Goal: Information Seeking & Learning: Compare options

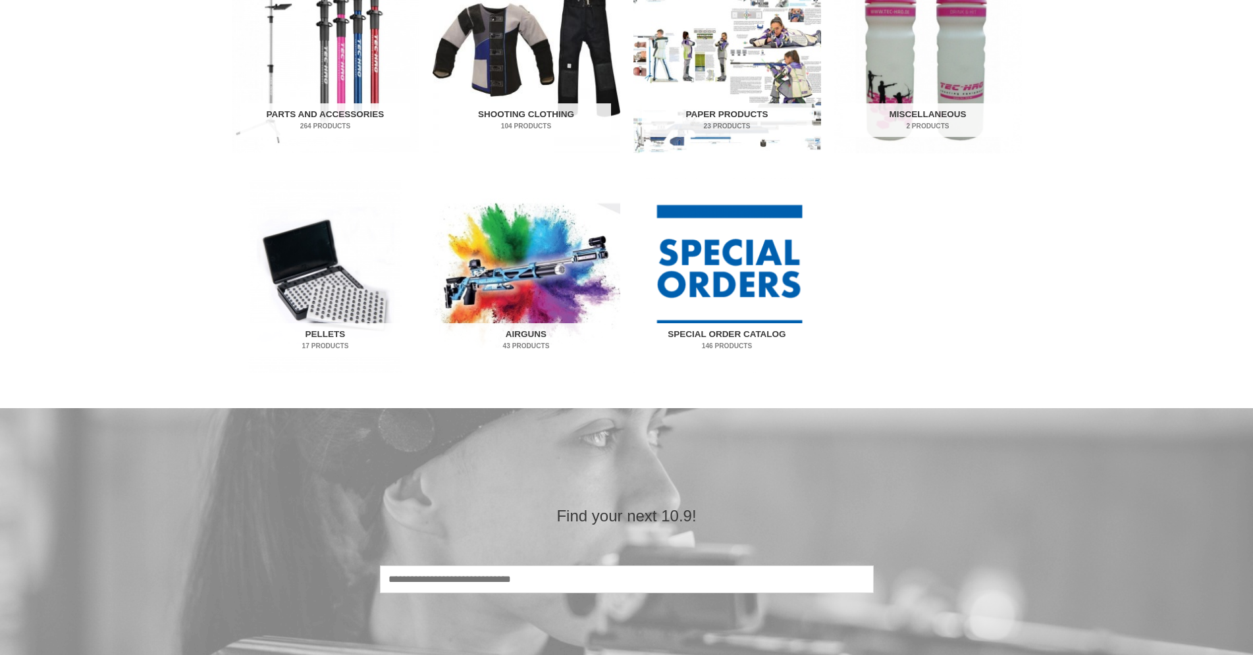
scroll to position [671, 0]
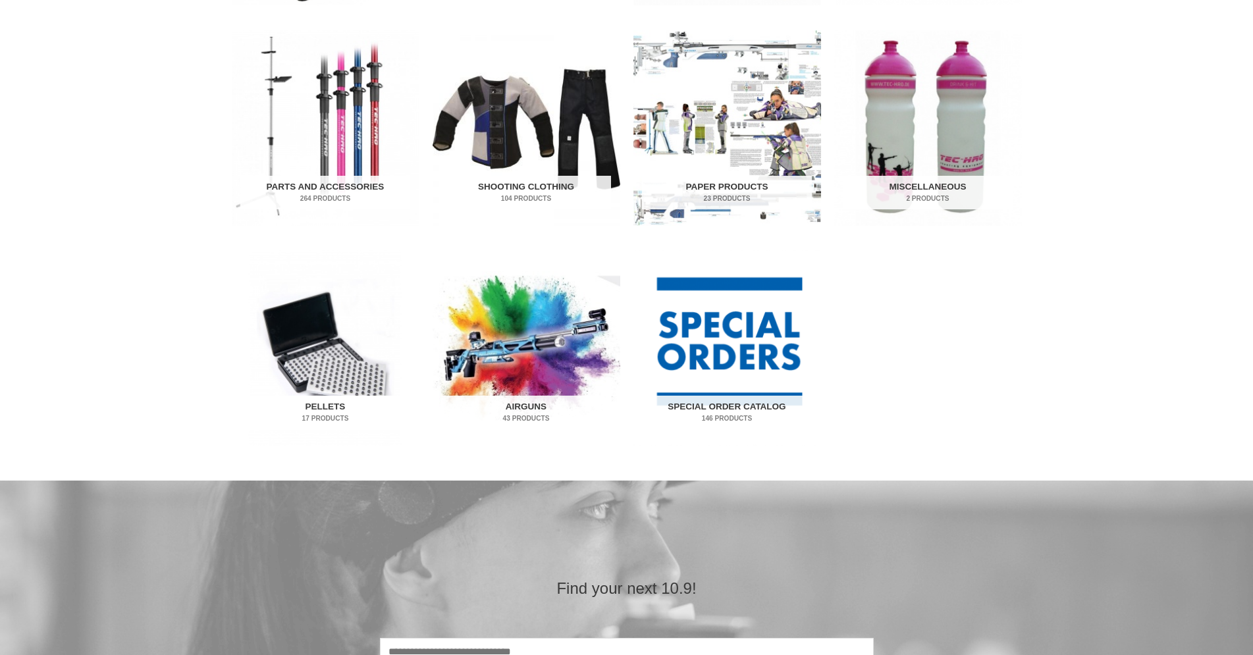
click at [343, 325] on img "Visit product category Pellets" at bounding box center [326, 348] width 188 height 196
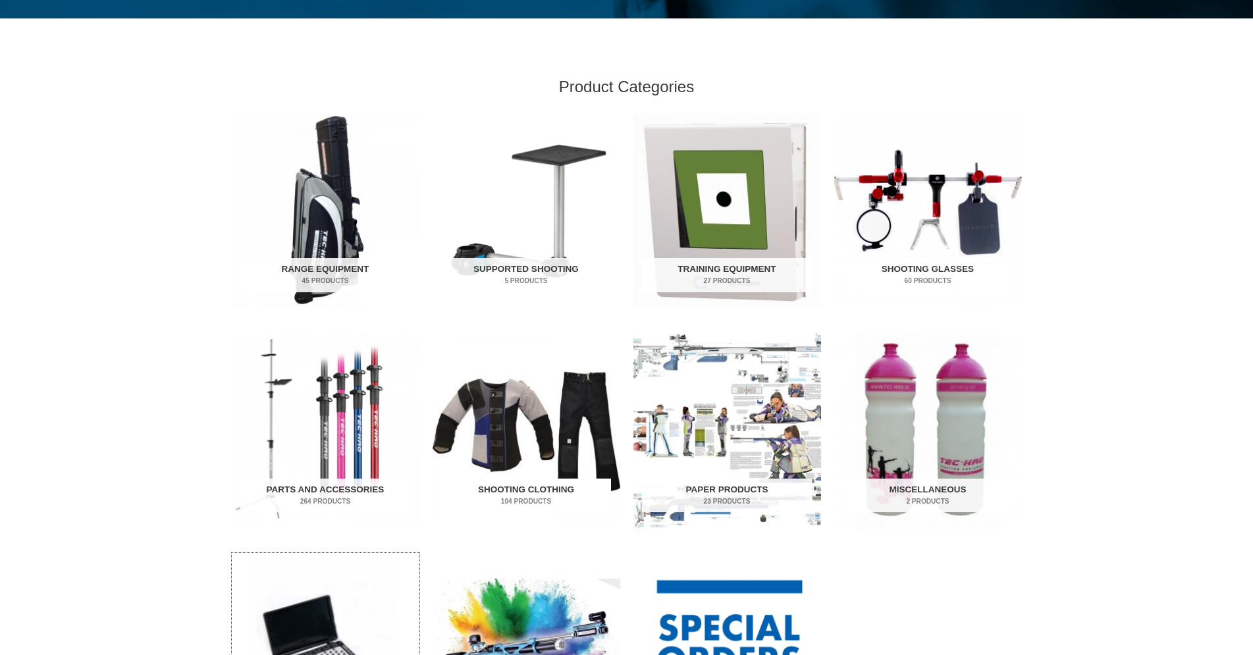
scroll to position [448, 0]
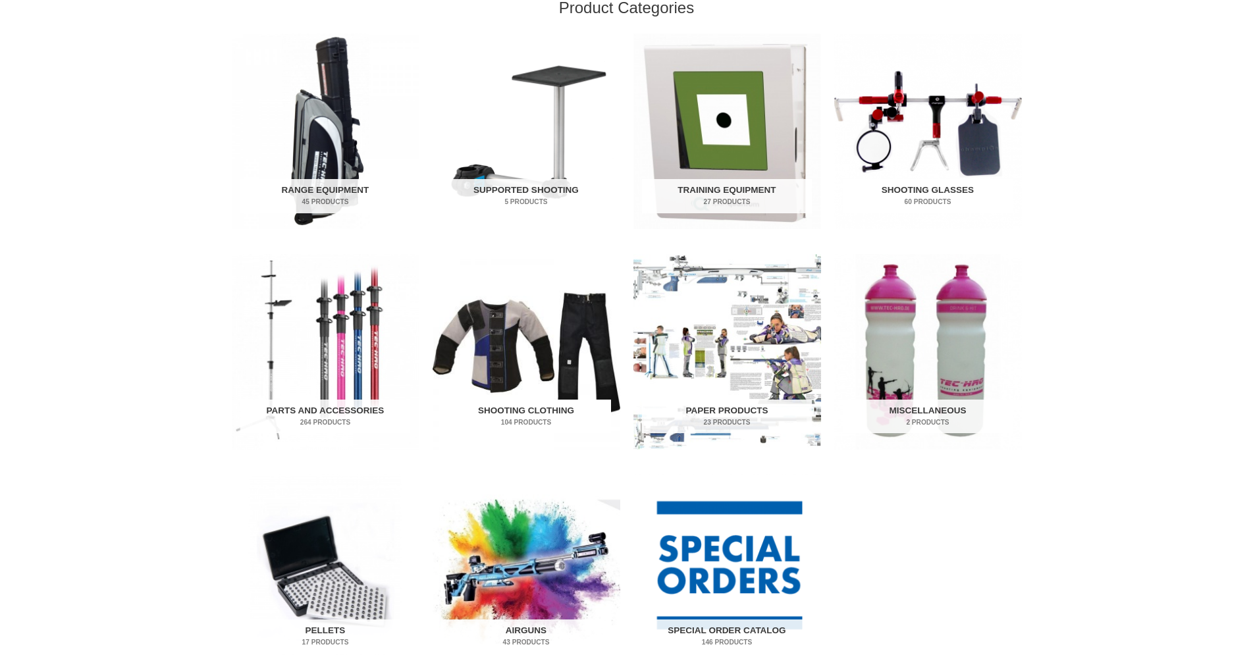
click at [481, 320] on img "Visit product category Shooting Clothing" at bounding box center [527, 352] width 188 height 196
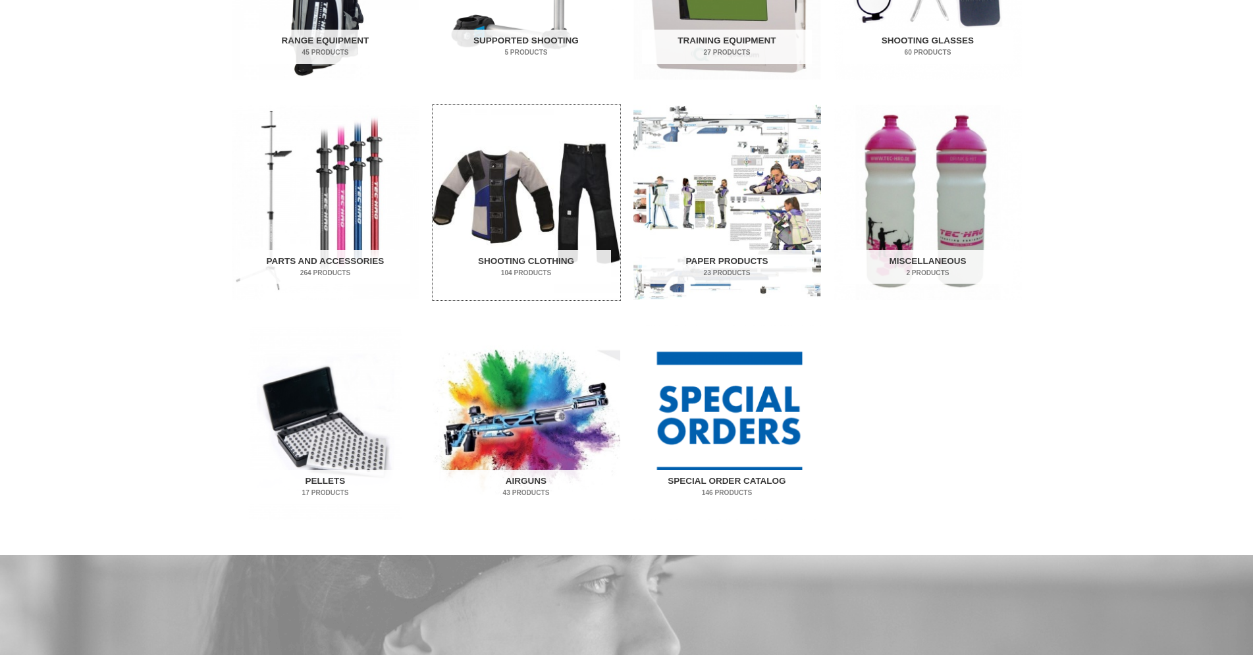
scroll to position [671, 0]
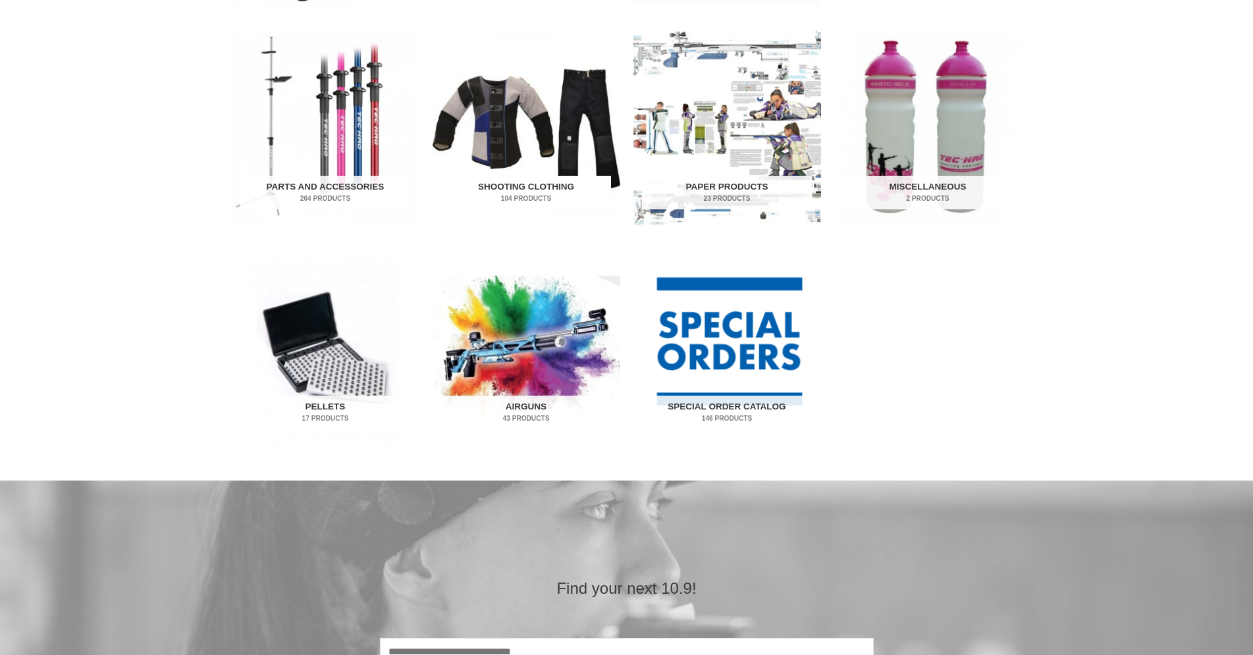
click at [547, 146] on img "Visit product category Shooting Clothing" at bounding box center [527, 128] width 188 height 196
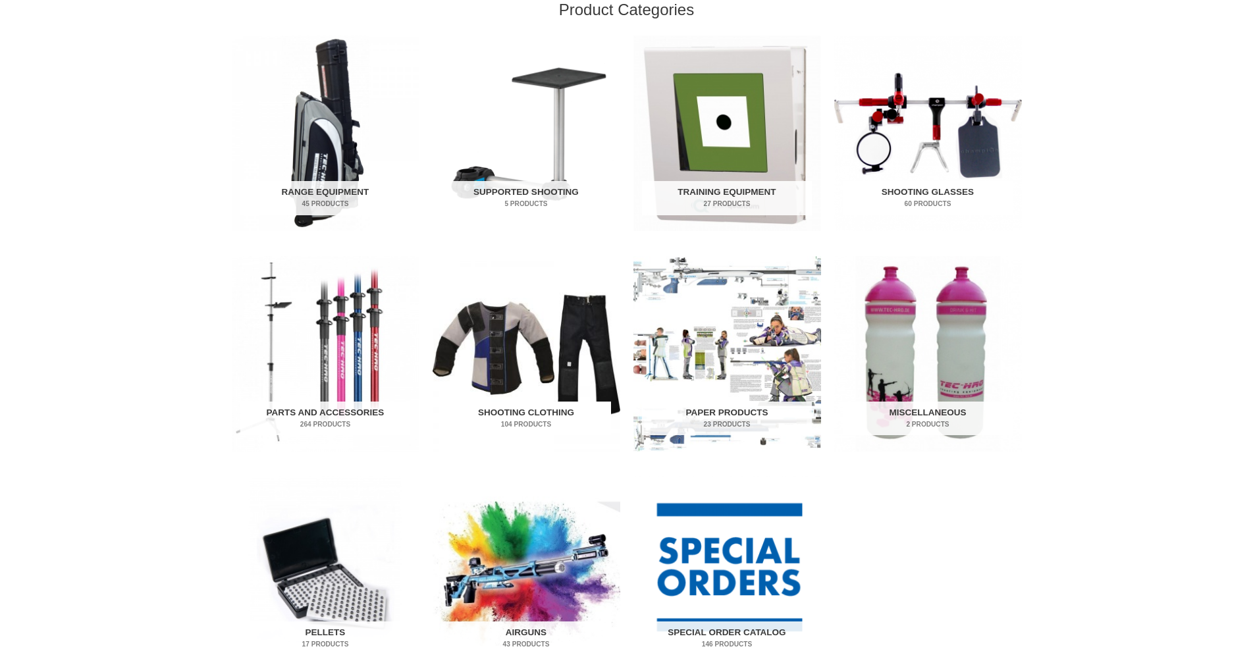
scroll to position [448, 0]
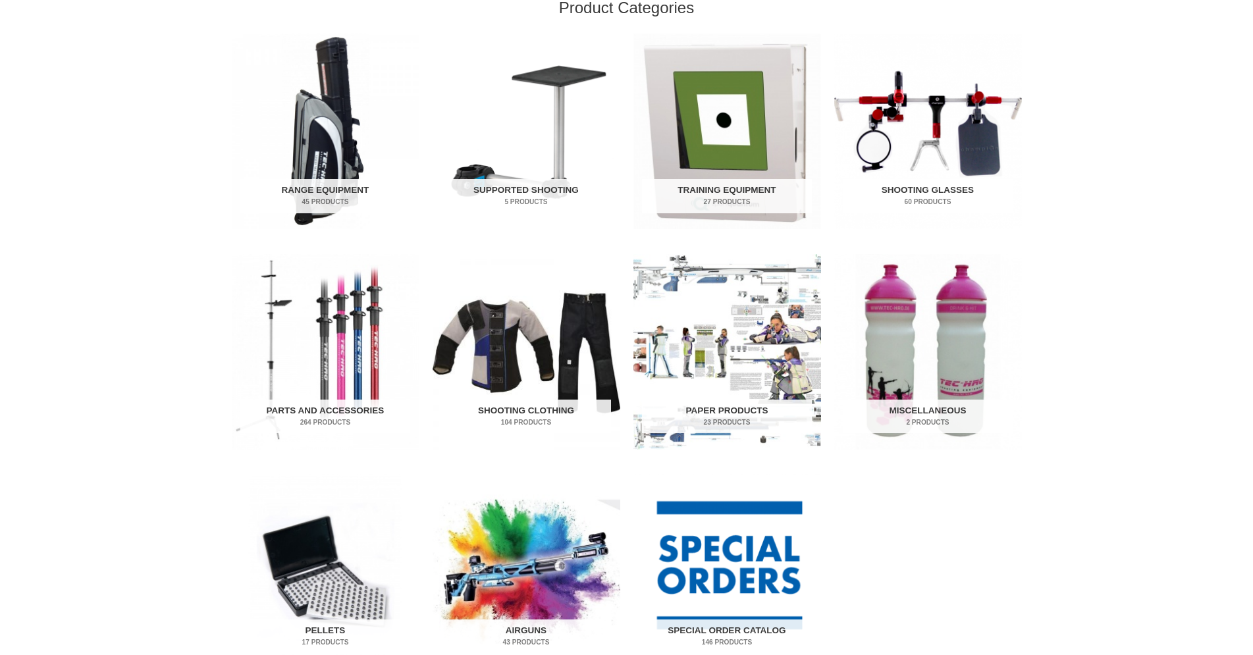
click at [946, 139] on img "Visit product category Shooting Glasses" at bounding box center [928, 132] width 188 height 196
click at [525, 129] on img "Visit product category Supported Shooting" at bounding box center [527, 132] width 188 height 196
click at [286, 98] on img "Visit product category Range Equipment" at bounding box center [326, 132] width 188 height 196
click at [363, 348] on img "Visit product category Parts and Accessories" at bounding box center [326, 352] width 188 height 196
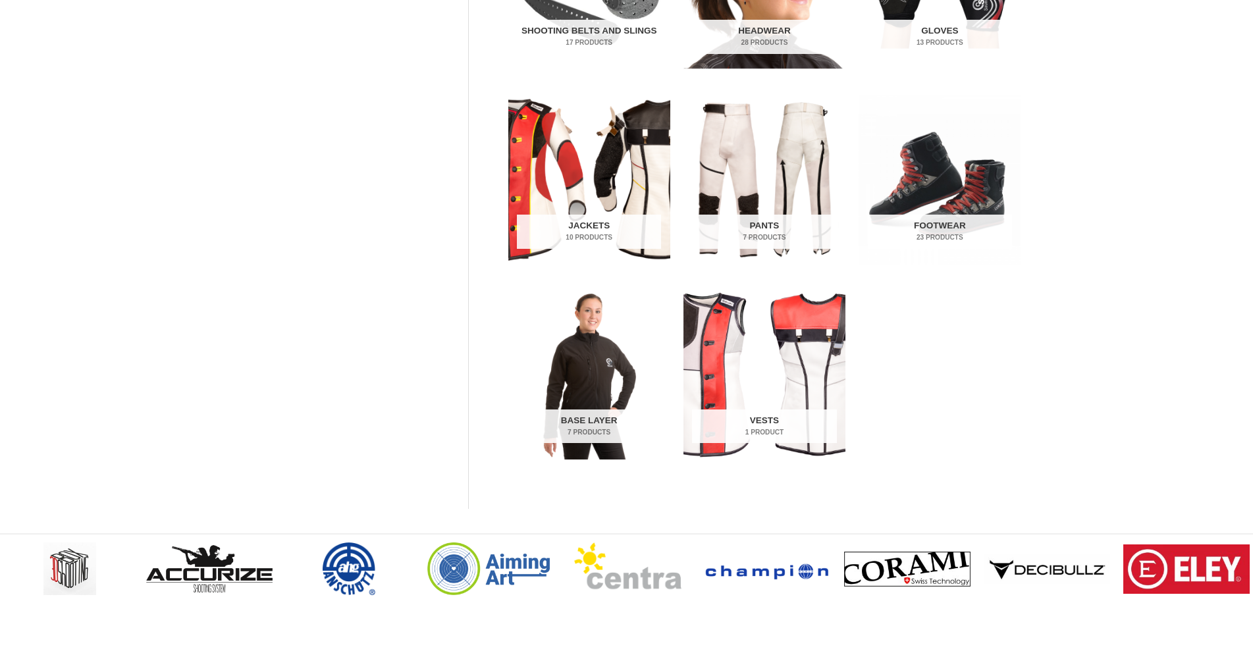
scroll to position [448, 0]
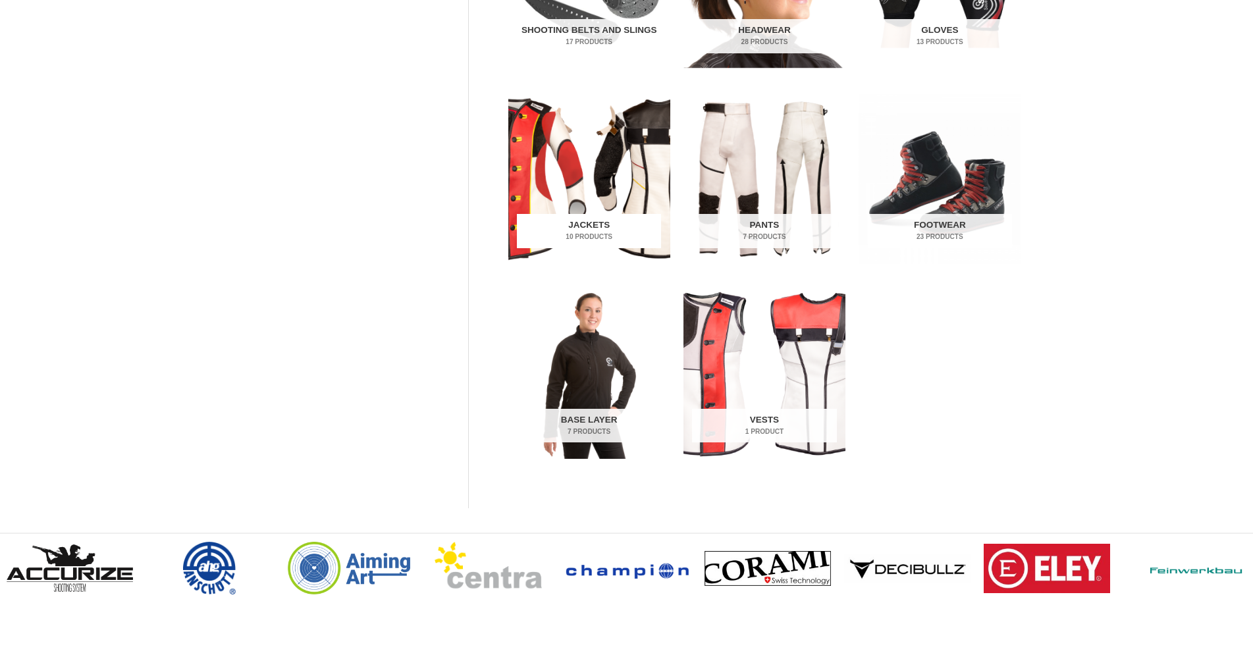
click at [539, 164] on img "Visit product category Jackets" at bounding box center [589, 179] width 162 height 170
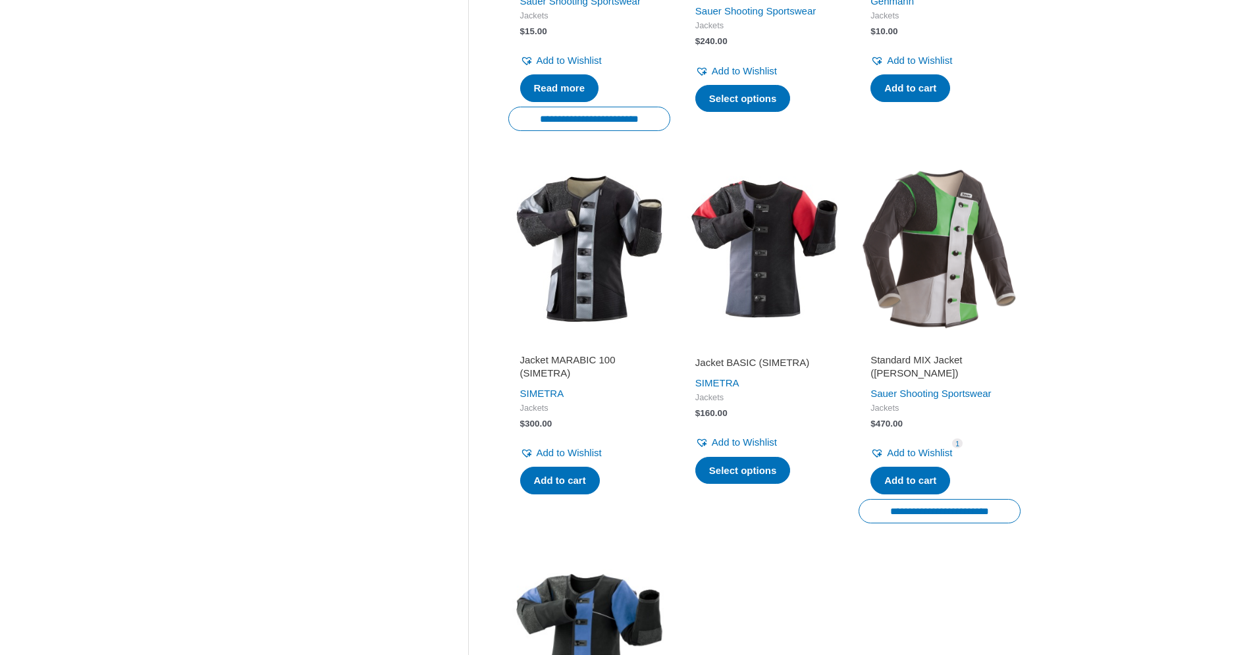
scroll to position [1119, 0]
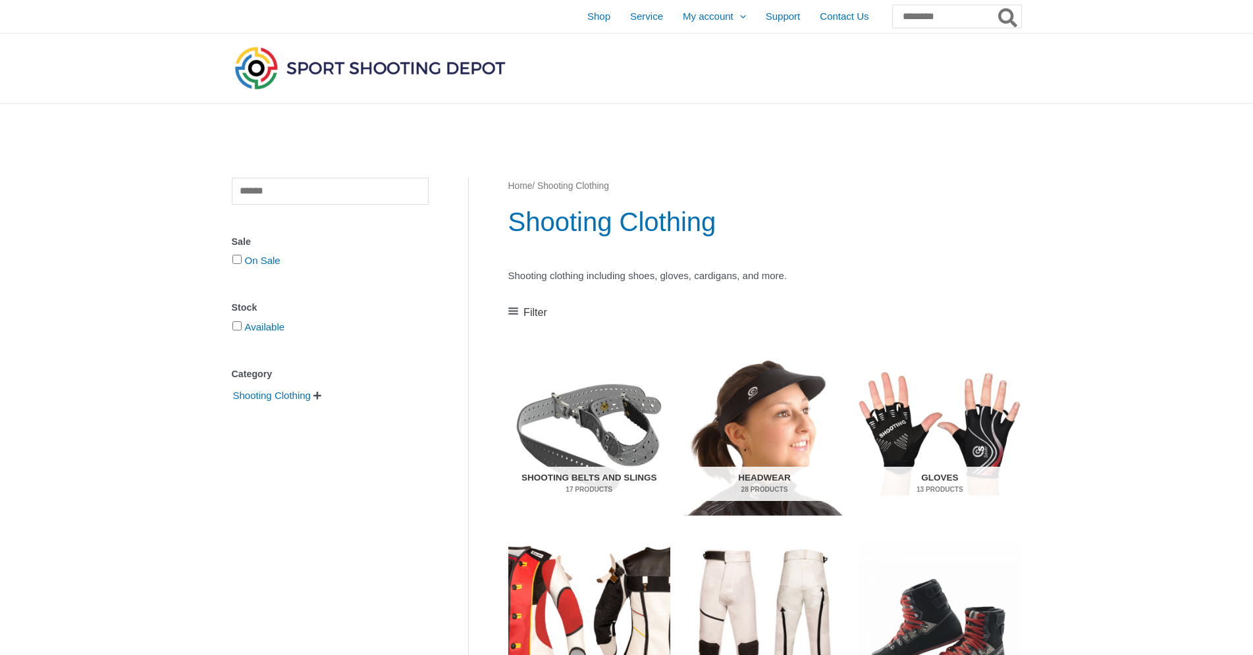
scroll to position [671, 0]
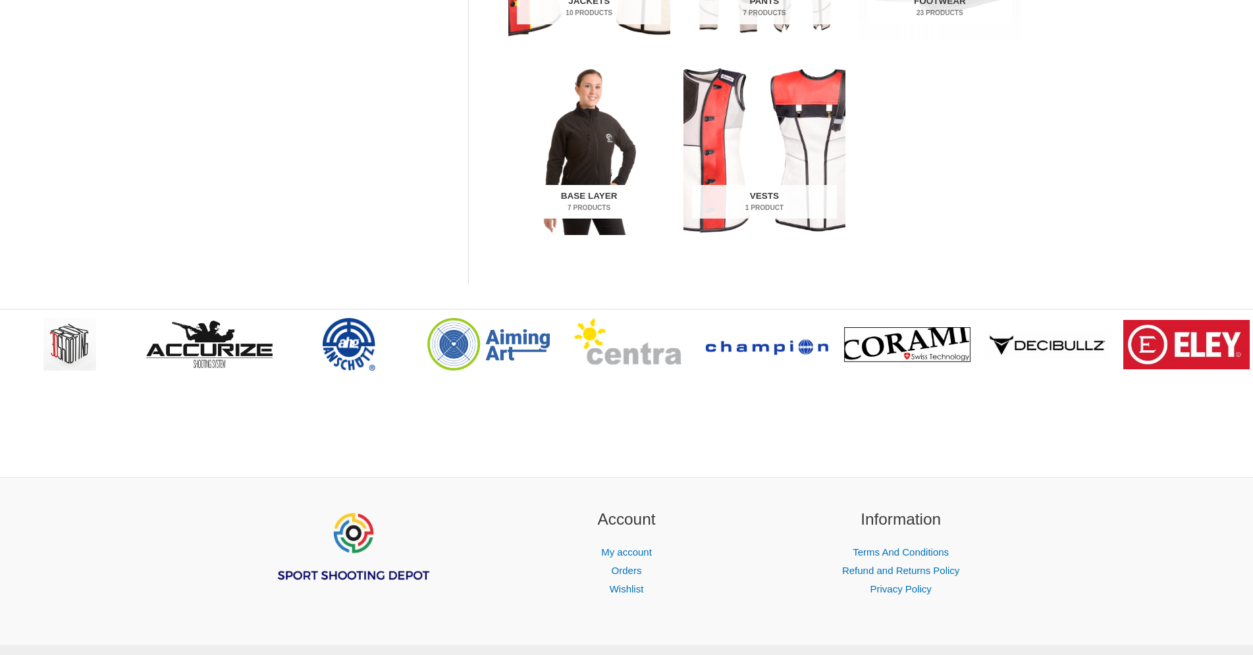
click at [572, 177] on img "Visit product category Base Layer" at bounding box center [589, 150] width 162 height 170
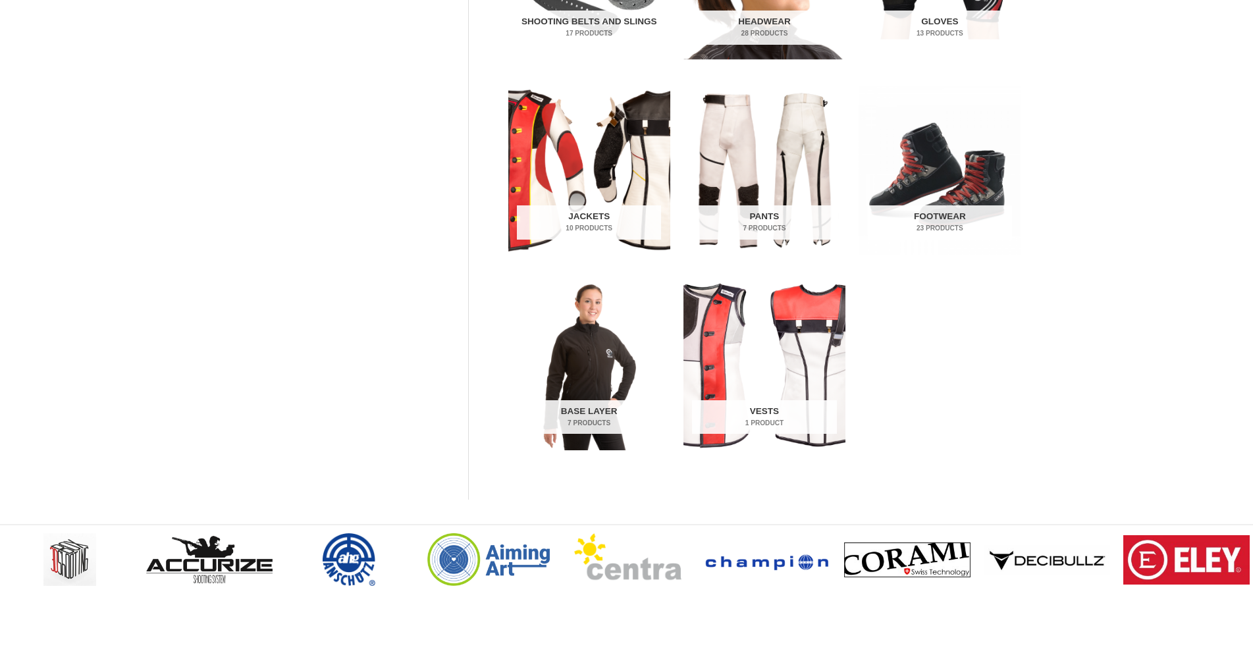
scroll to position [224, 0]
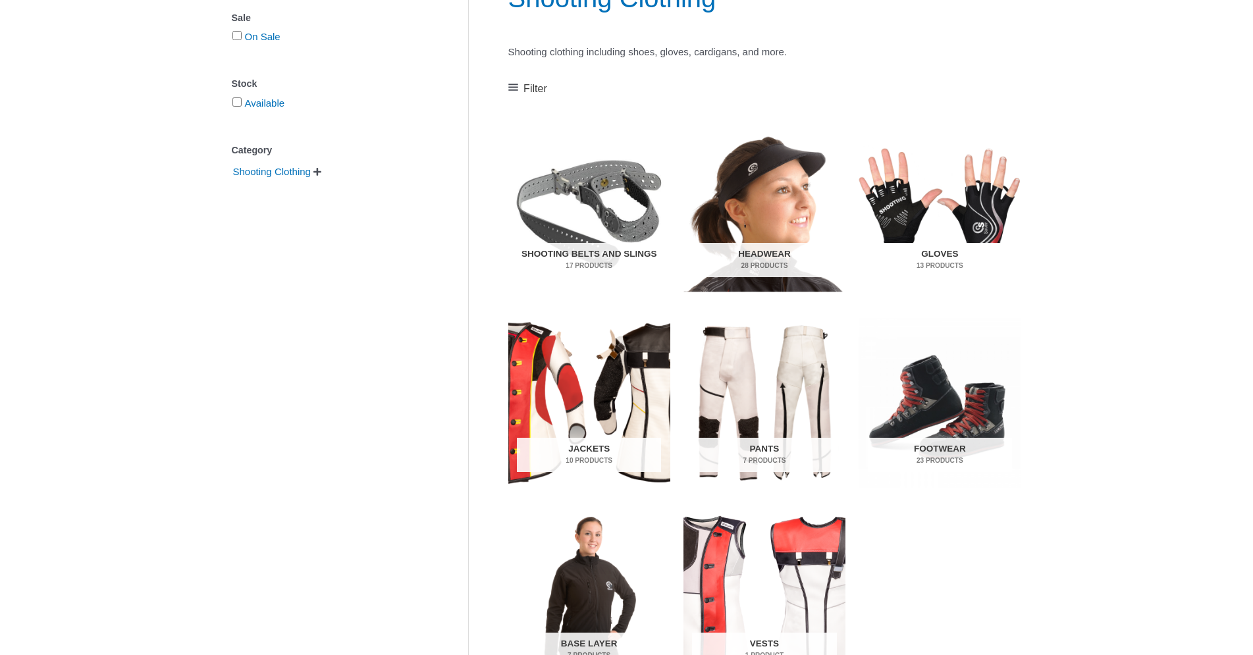
click at [899, 208] on img "Visit product category Gloves" at bounding box center [939, 208] width 162 height 170
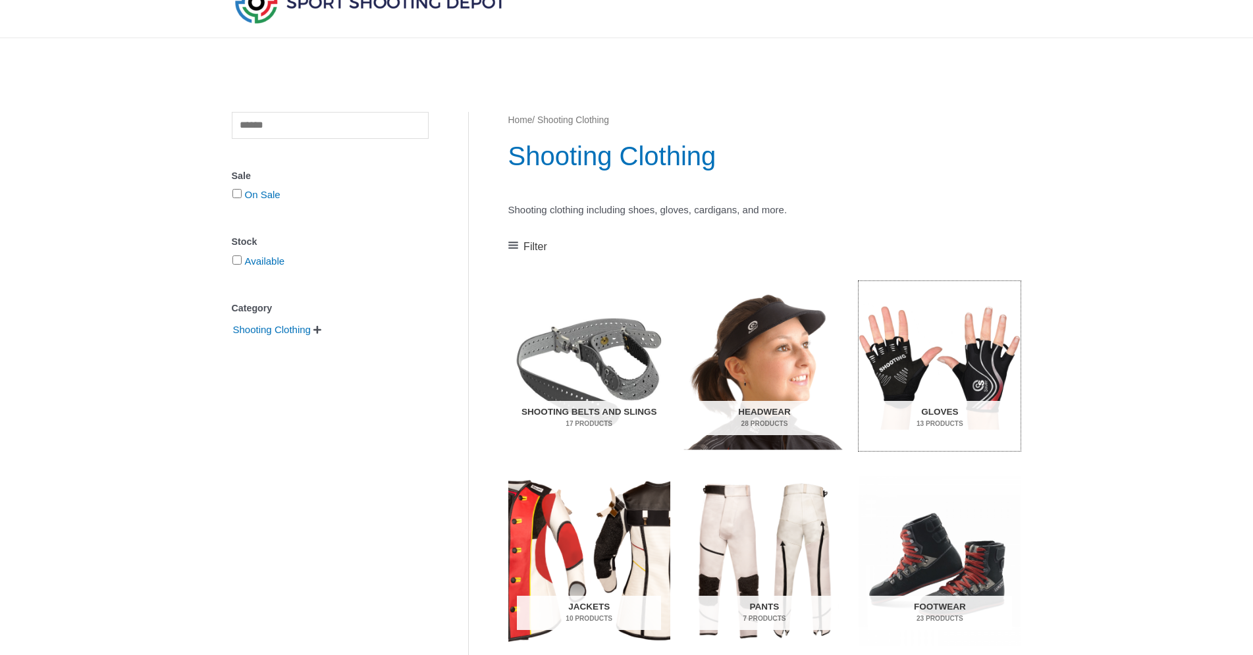
scroll to position [0, 0]
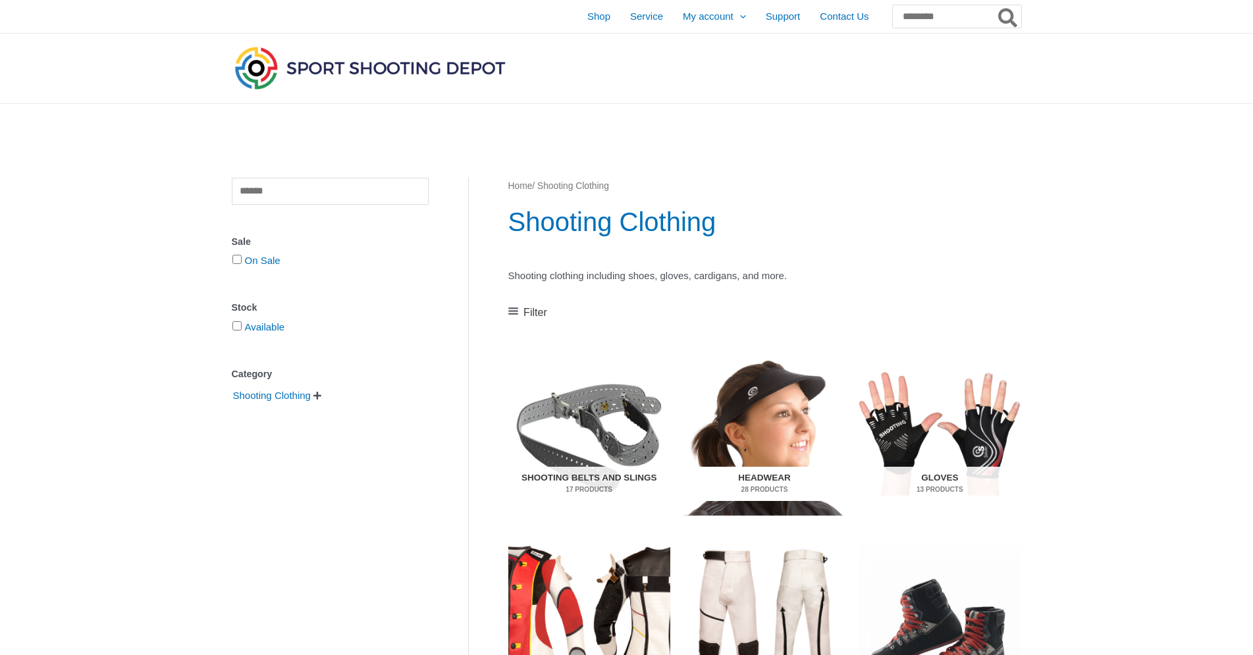
click at [772, 420] on img "Visit product category Headwear" at bounding box center [764, 432] width 162 height 170
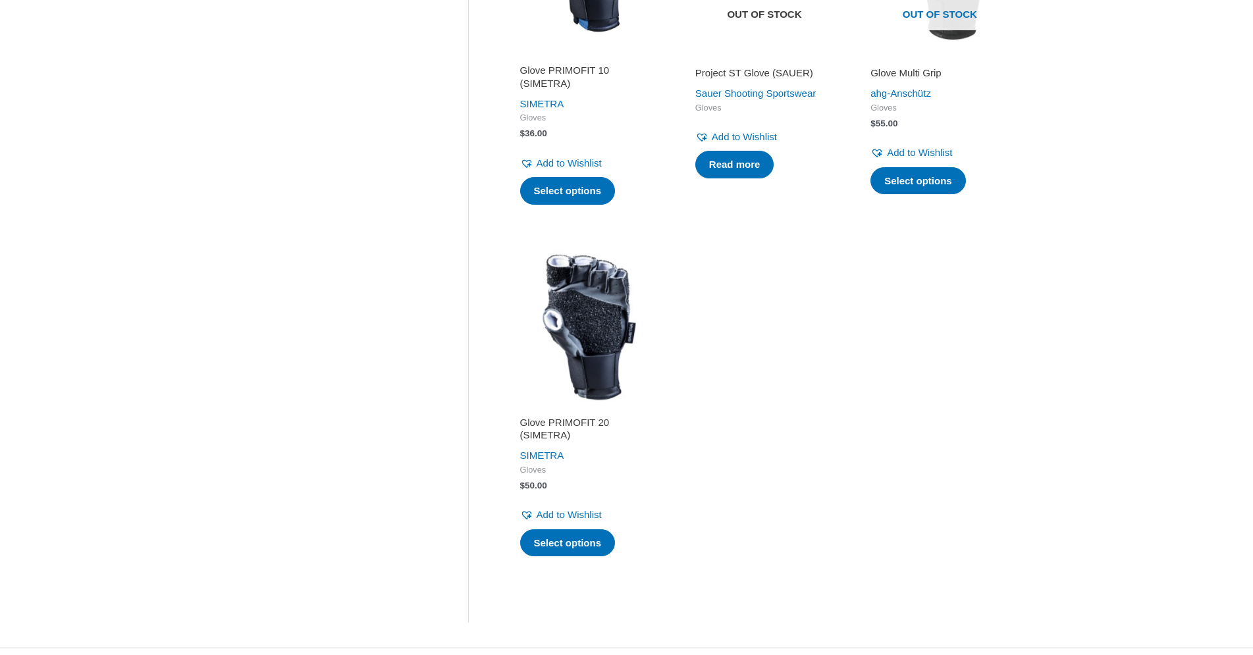
scroll to position [1567, 0]
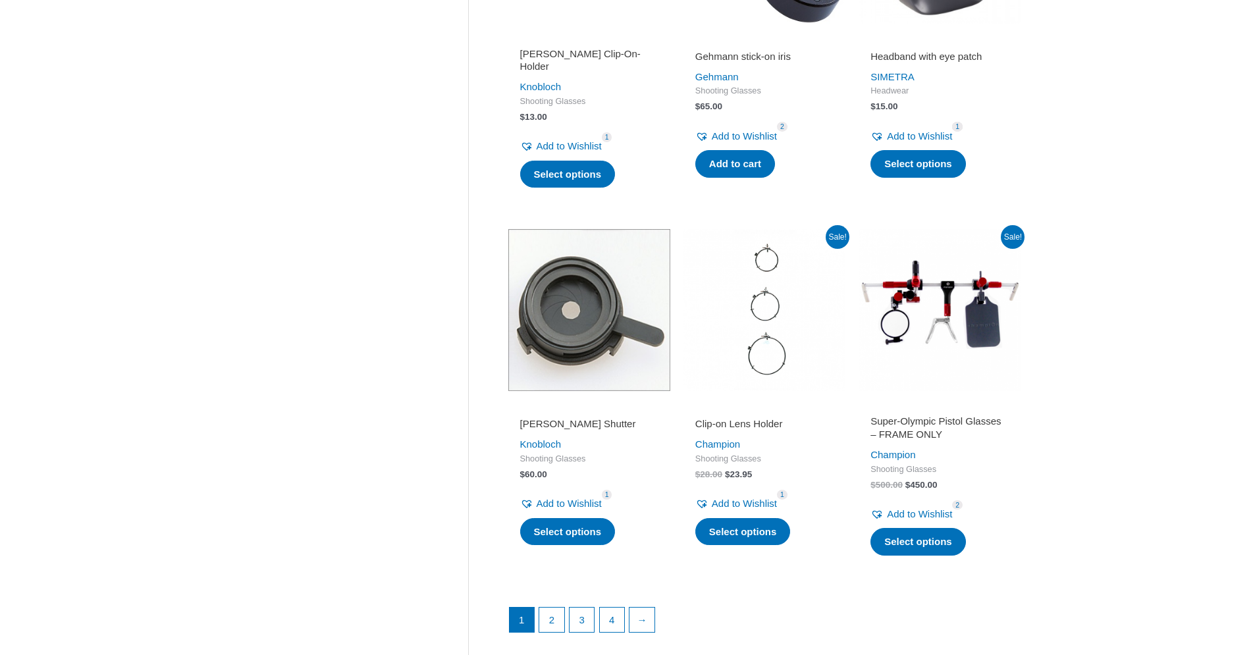
scroll to position [1815, 0]
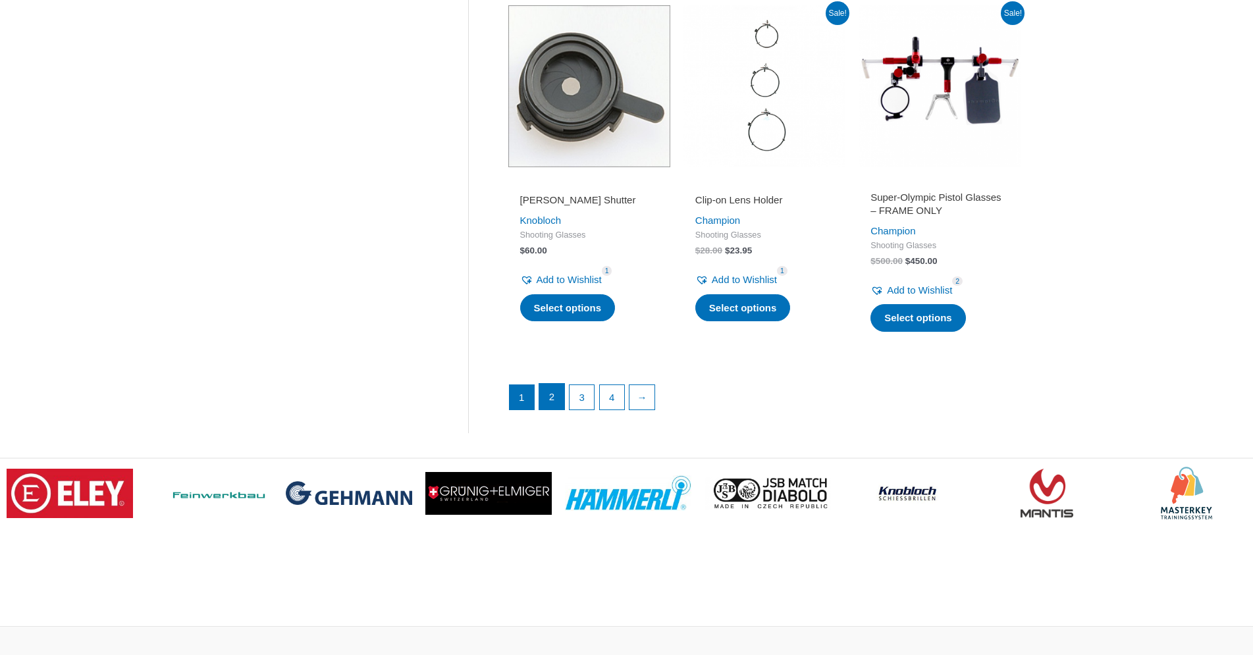
click at [557, 405] on link "2" at bounding box center [551, 397] width 25 height 26
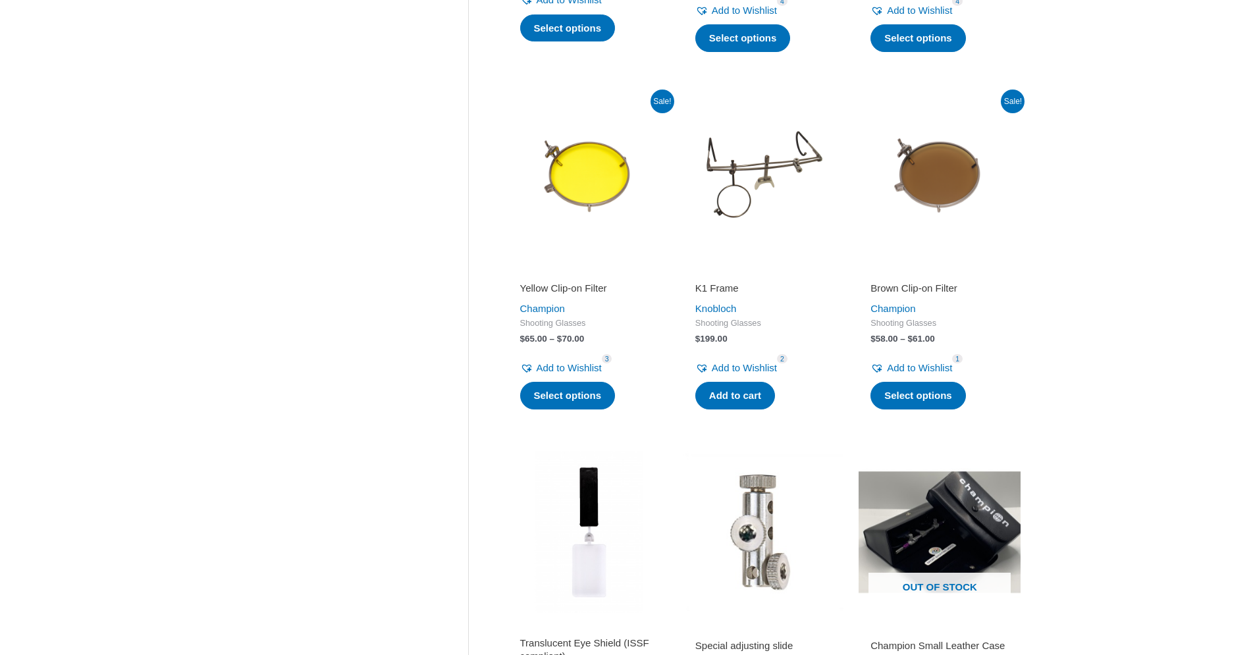
scroll to position [671, 0]
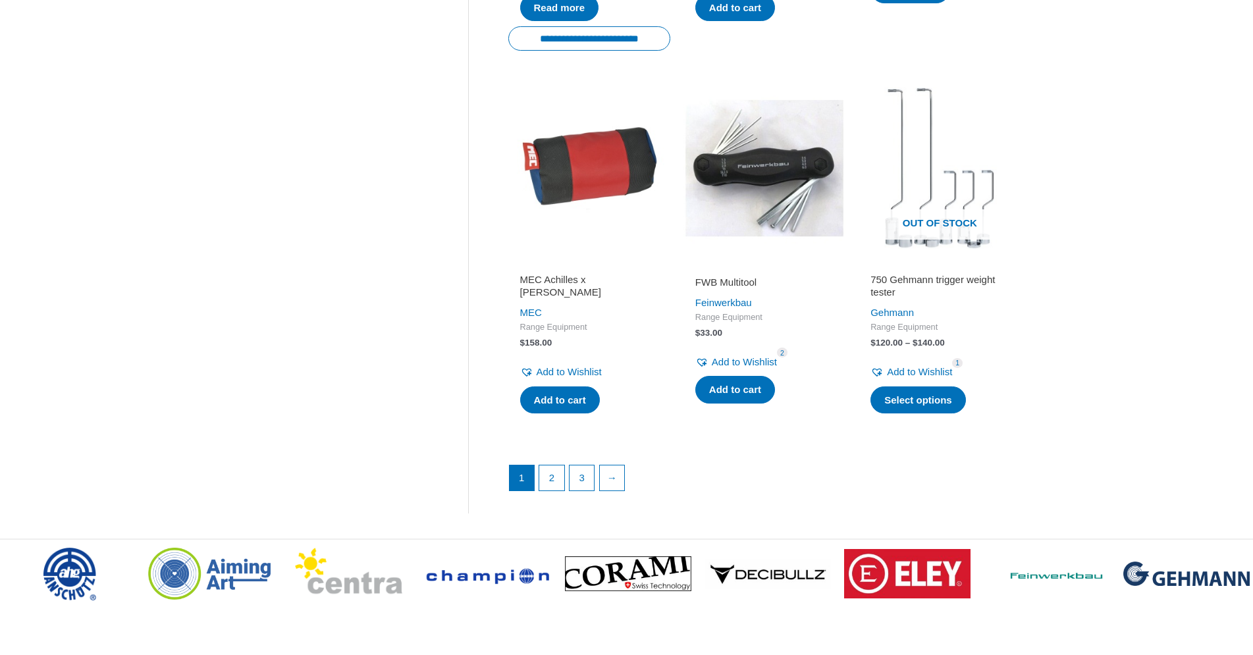
scroll to position [1791, 0]
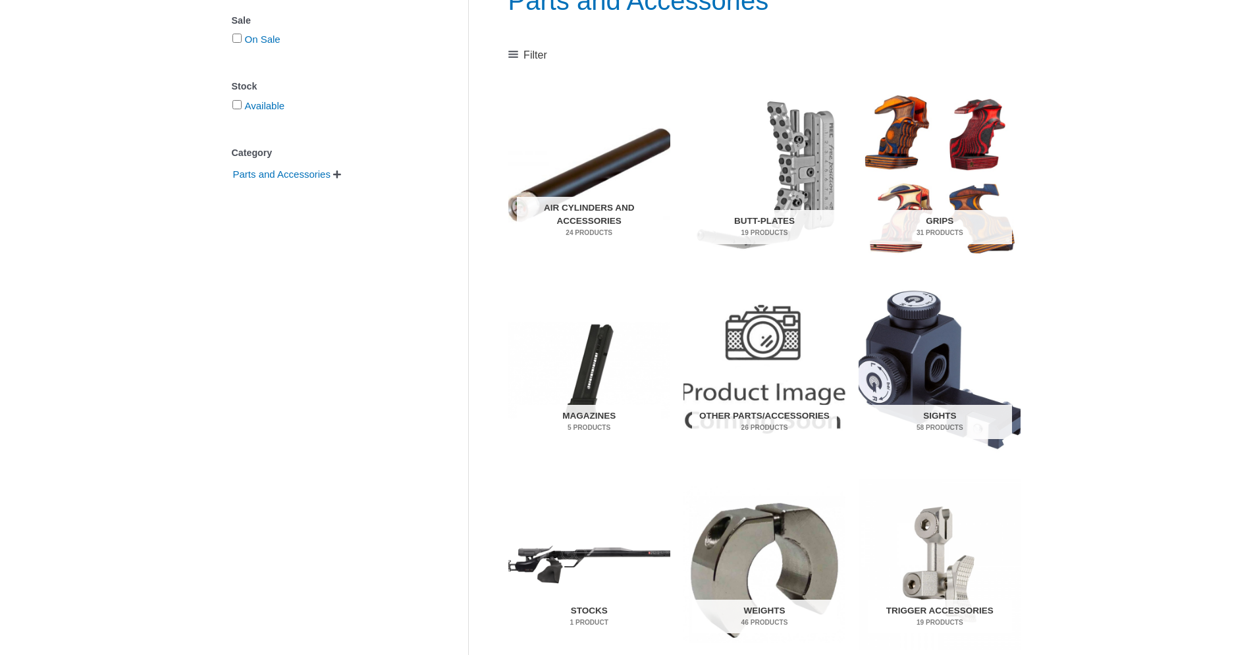
scroll to position [224, 0]
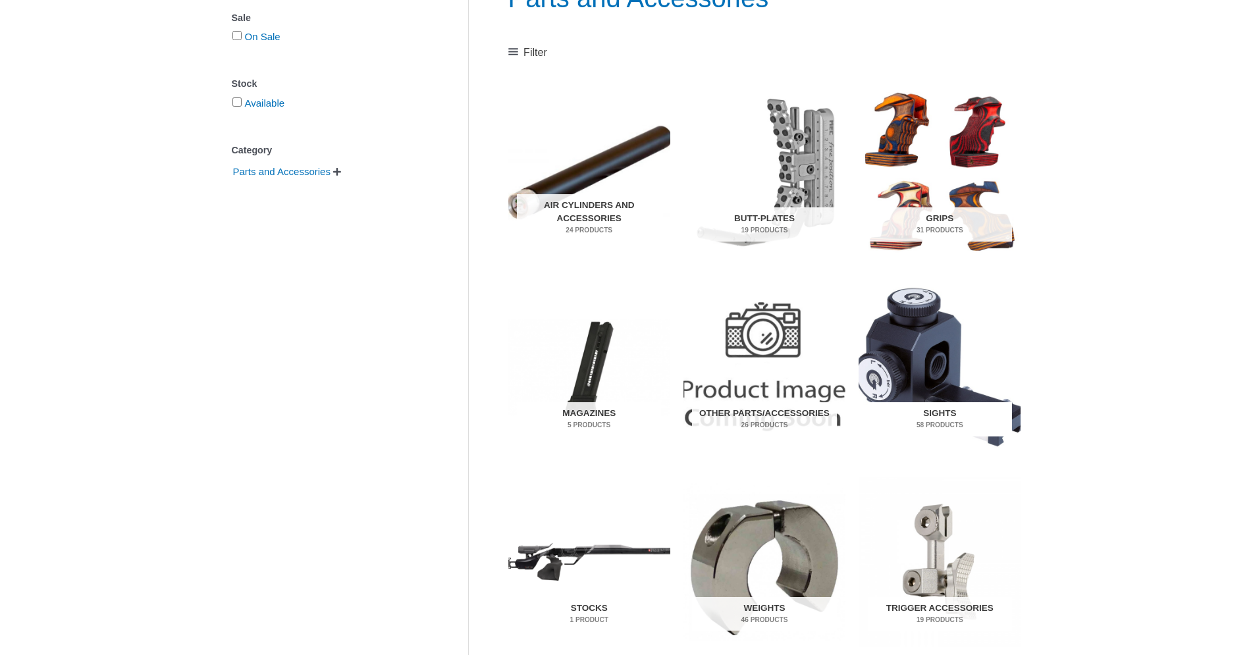
click at [904, 335] on img "Visit product category Sights" at bounding box center [939, 367] width 162 height 170
click at [606, 544] on img "Visit product category Stocks" at bounding box center [589, 562] width 162 height 170
click at [899, 330] on img "Visit product category Sights" at bounding box center [939, 367] width 162 height 170
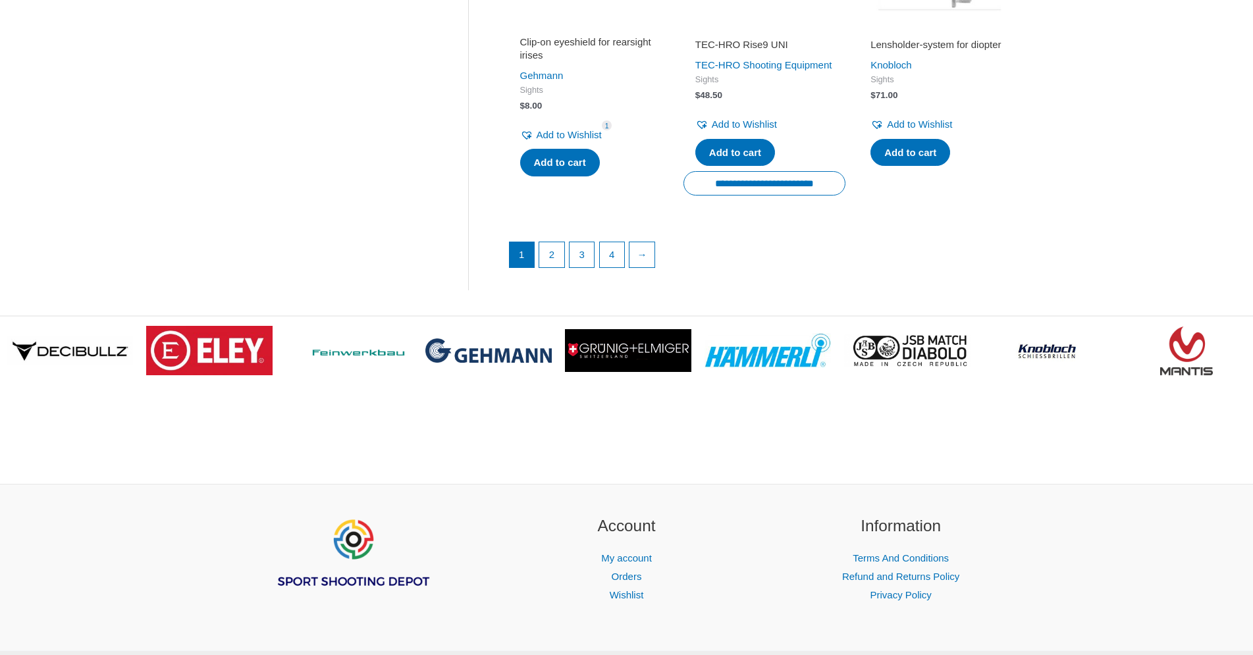
scroll to position [2014, 0]
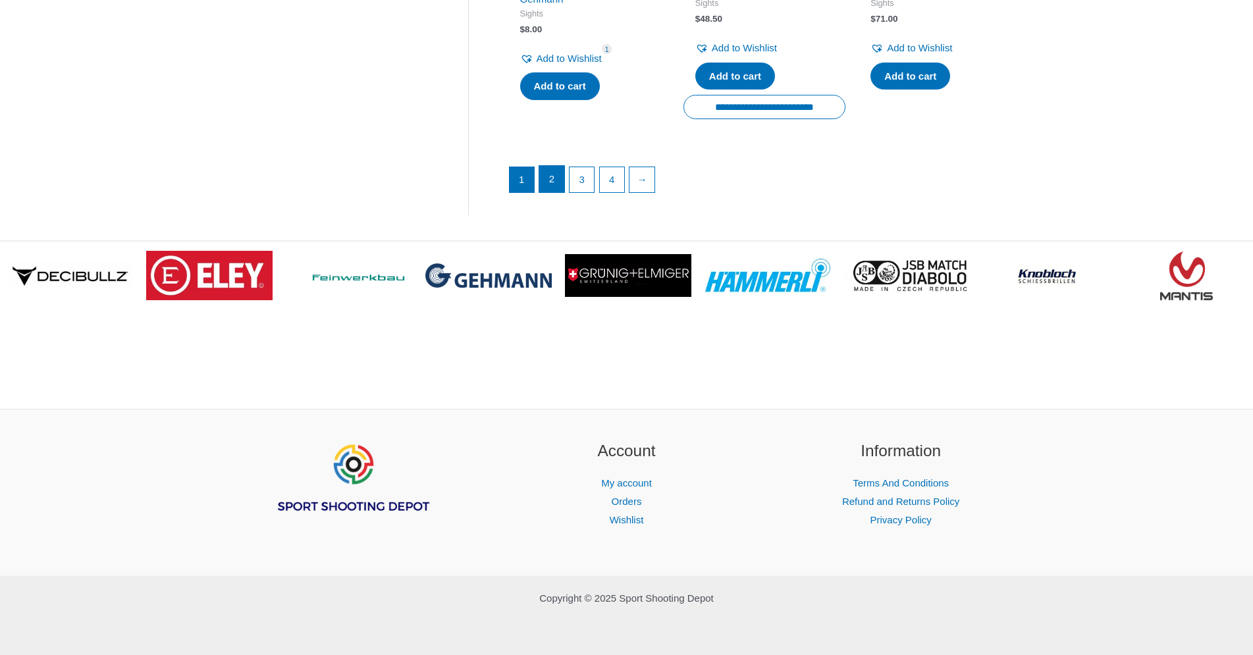
click at [552, 192] on link "2" at bounding box center [551, 179] width 25 height 26
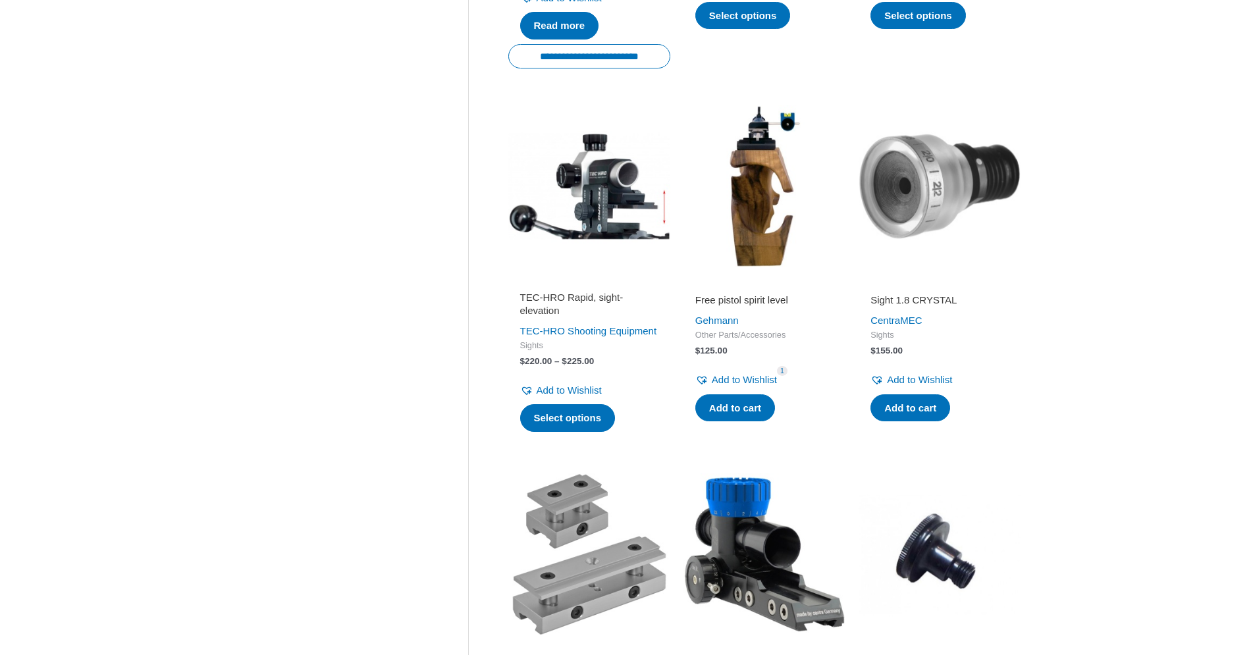
scroll to position [895, 0]
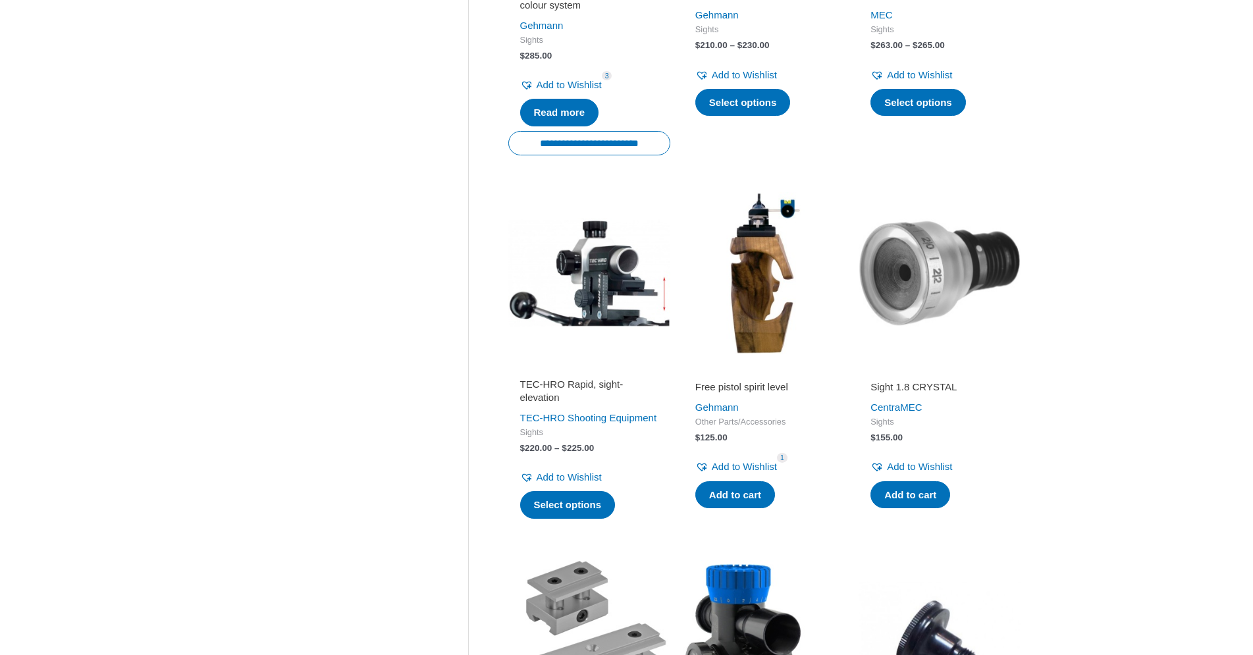
click at [592, 283] on img at bounding box center [589, 273] width 162 height 162
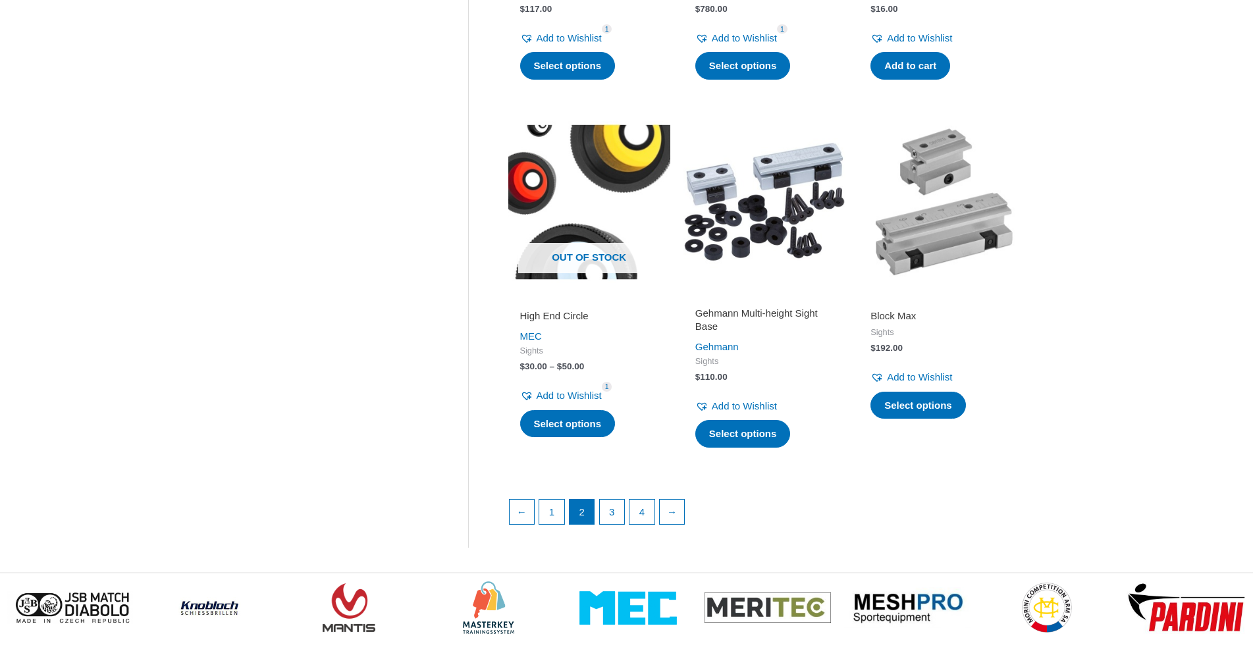
scroll to position [1791, 0]
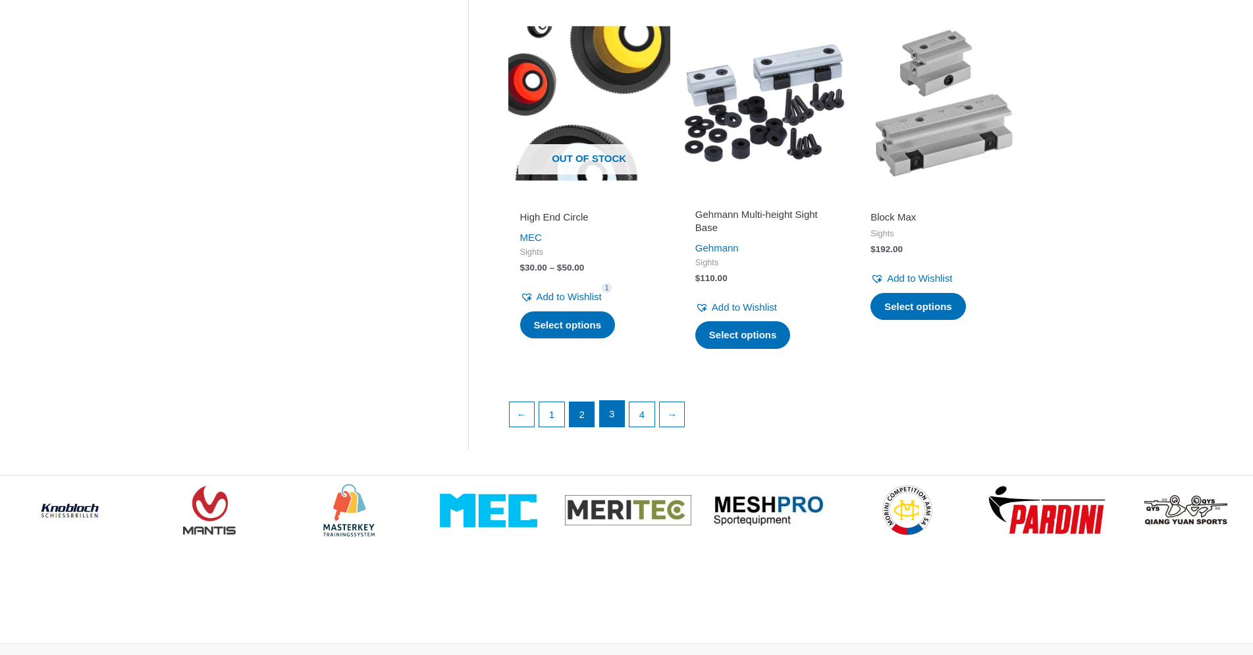
click at [612, 427] on link "3" at bounding box center [612, 414] width 25 height 26
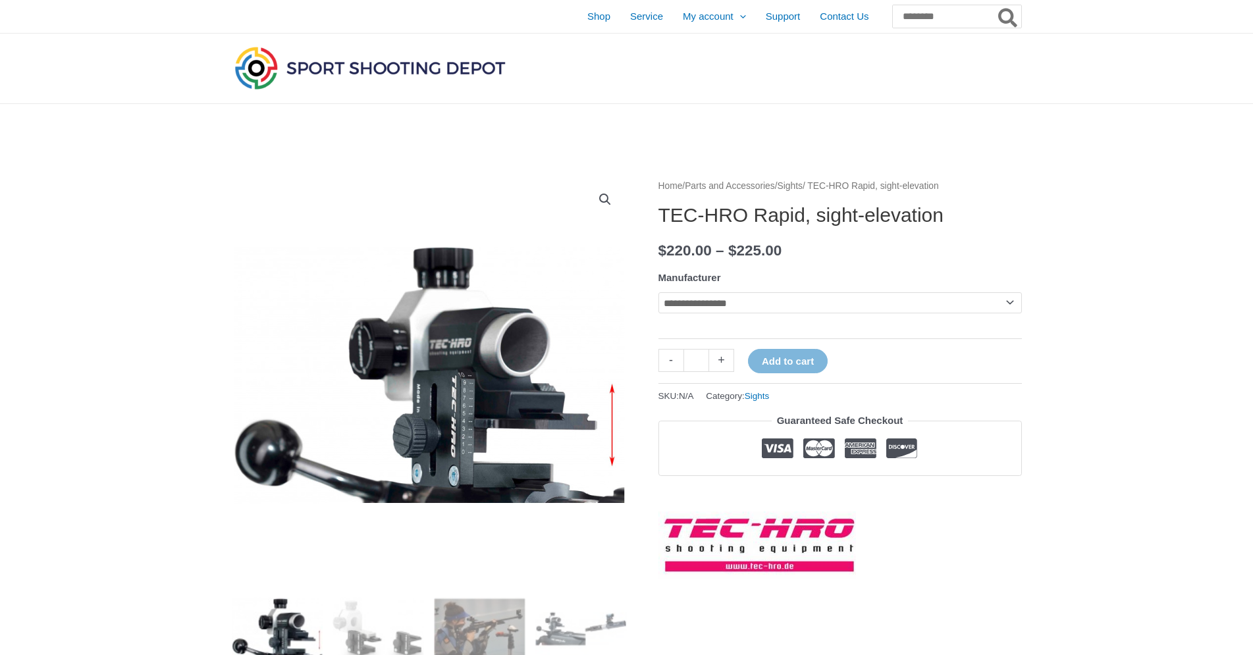
click at [658, 292] on select "**********" at bounding box center [839, 302] width 363 height 21
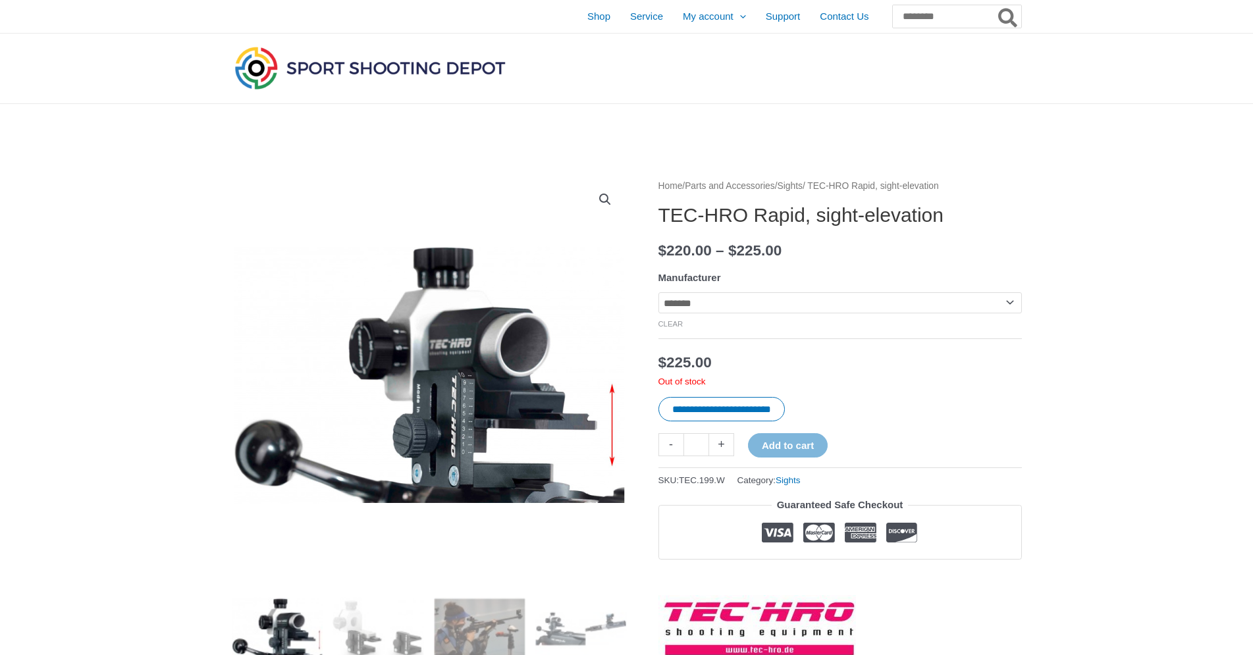
click at [658, 292] on select "**********" at bounding box center [839, 302] width 363 height 21
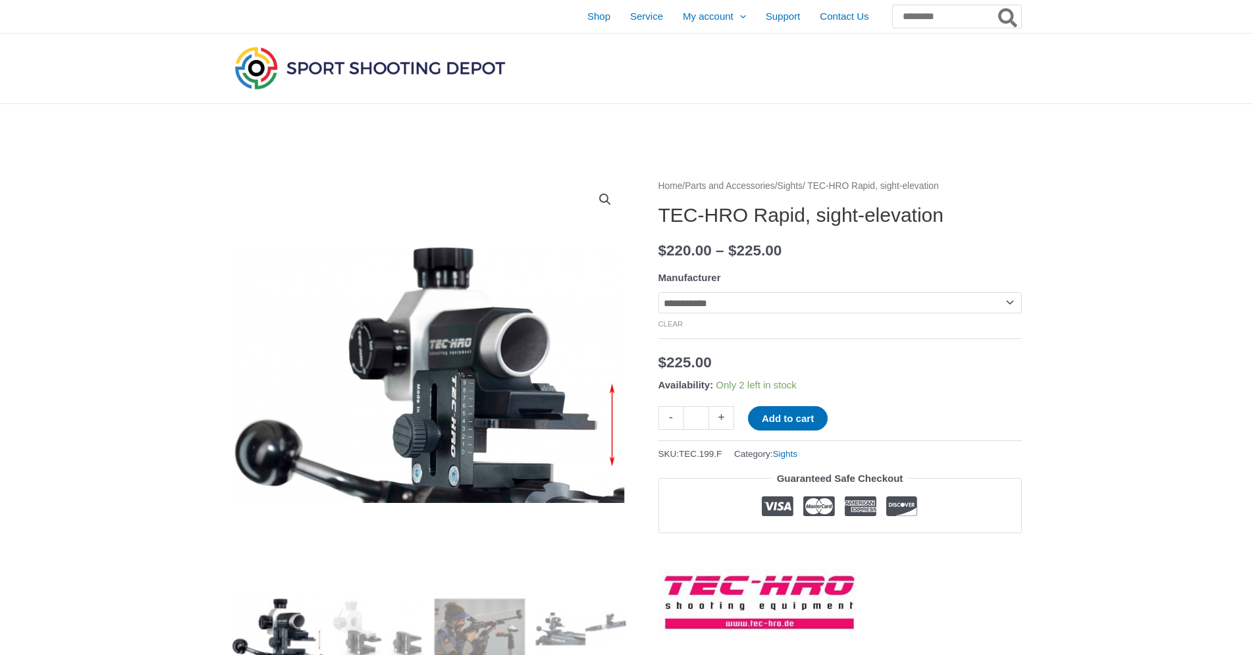
click at [658, 292] on select "**********" at bounding box center [839, 302] width 363 height 21
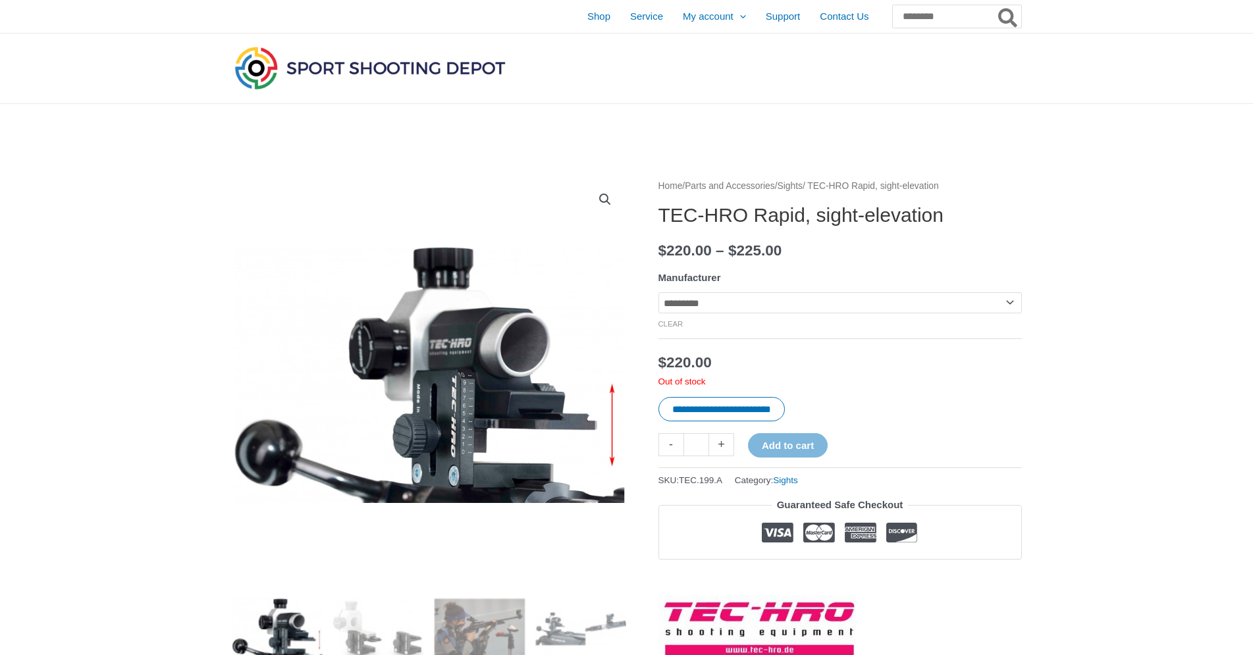
click at [658, 292] on select "**********" at bounding box center [839, 302] width 363 height 21
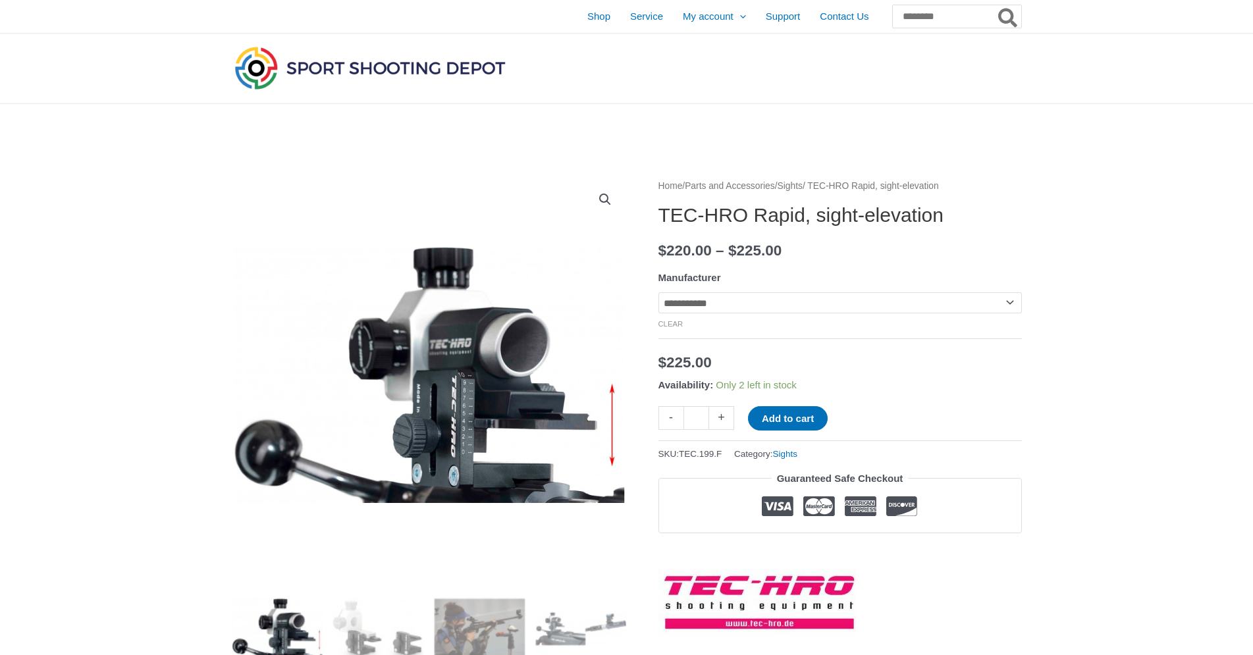
click at [658, 292] on select "**********" at bounding box center [839, 302] width 363 height 21
select select "*******"
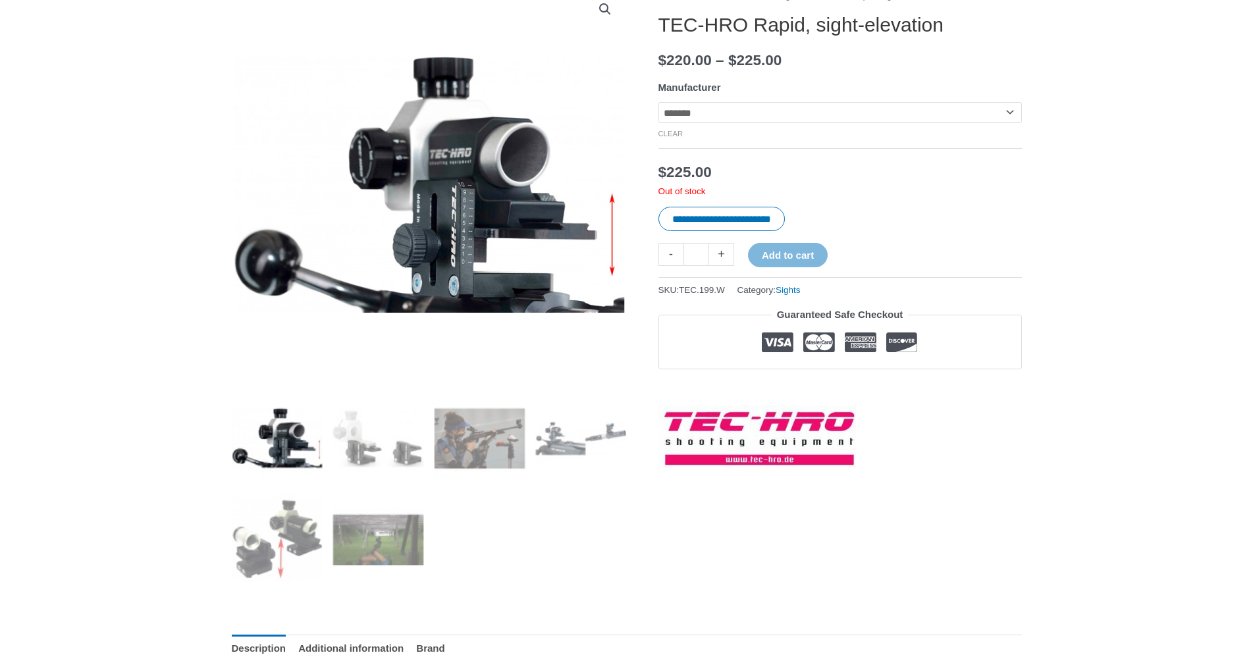
scroll to position [224, 0]
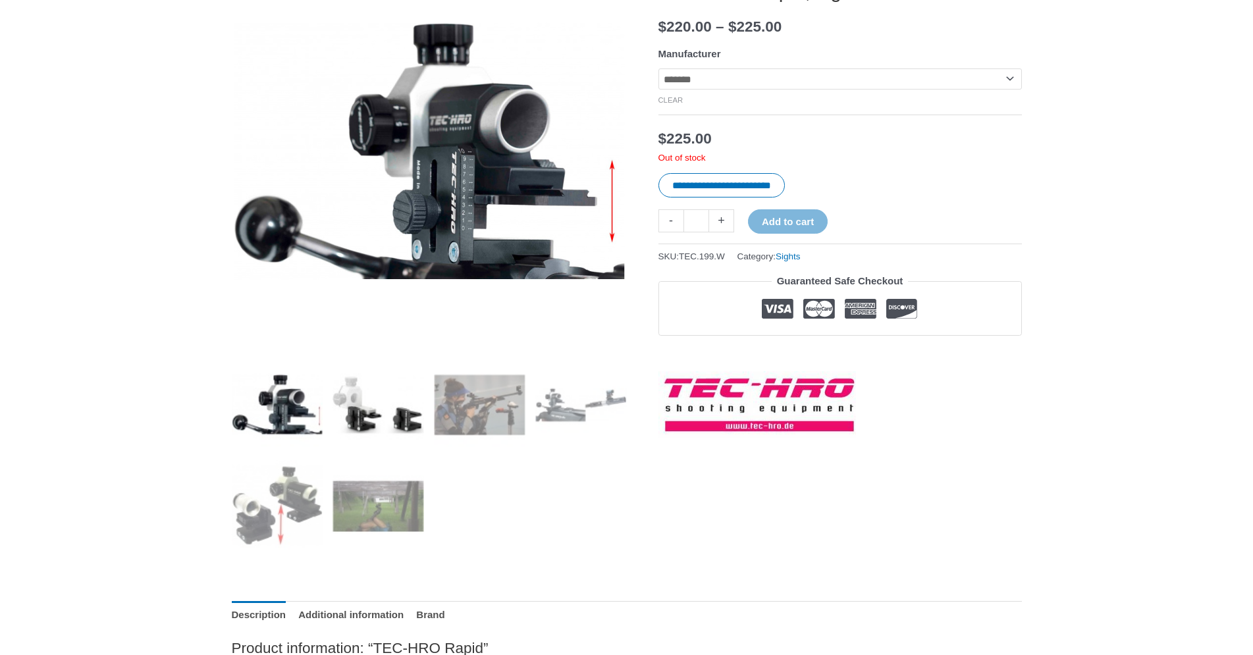
click at [385, 400] on img at bounding box center [378, 405] width 92 height 92
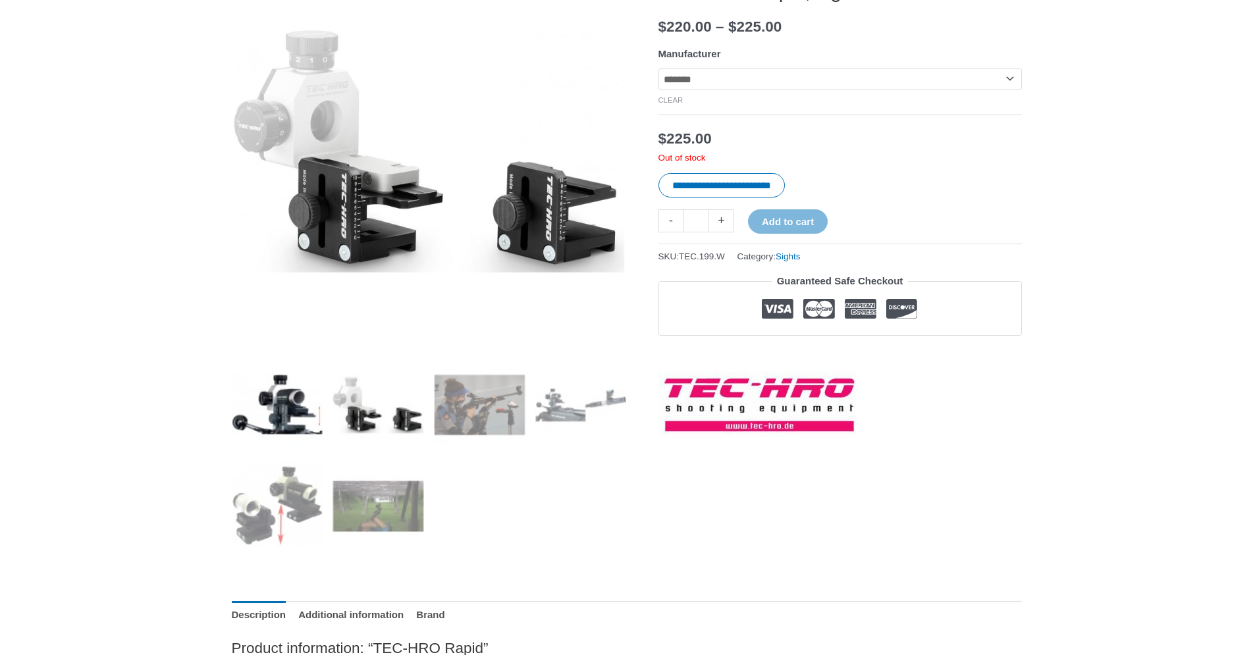
click at [291, 410] on img at bounding box center [278, 405] width 92 height 92
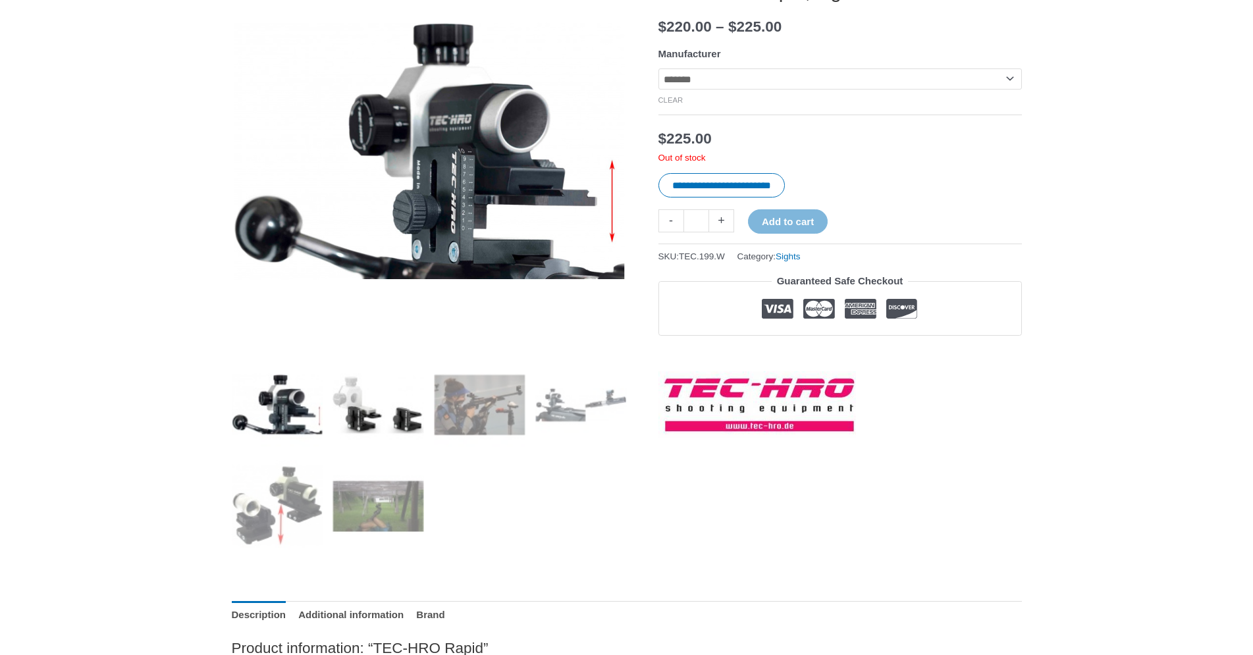
click at [398, 408] on img at bounding box center [378, 405] width 92 height 92
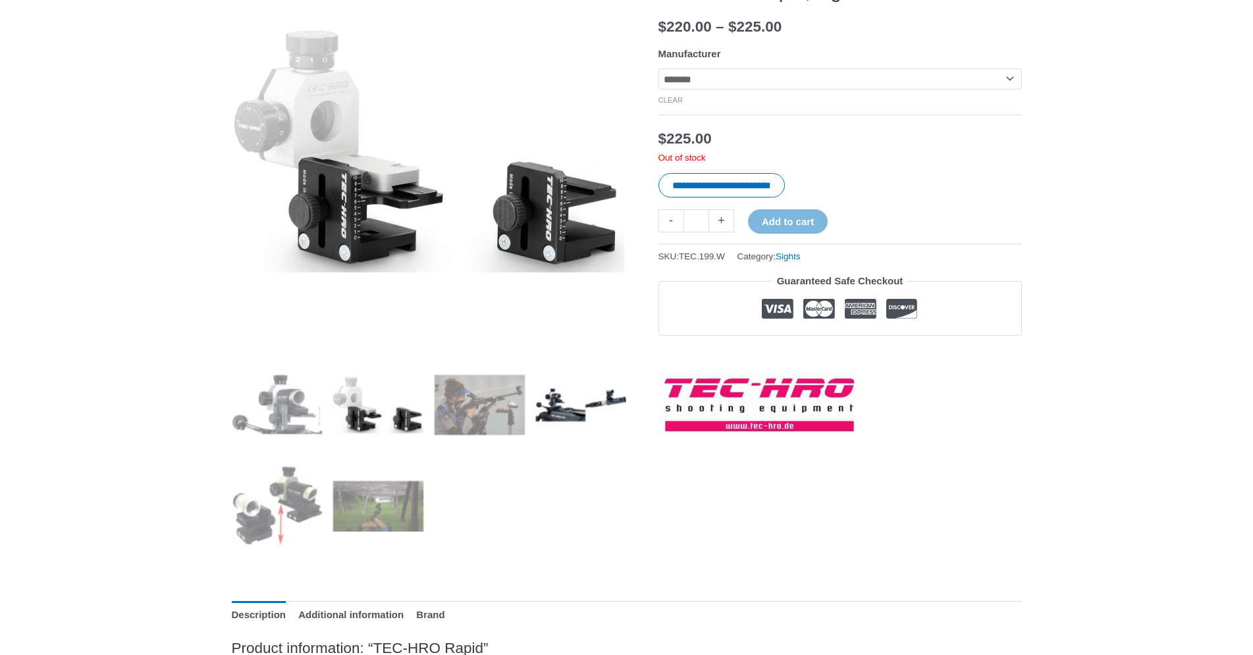
click at [578, 387] on img at bounding box center [581, 405] width 92 height 92
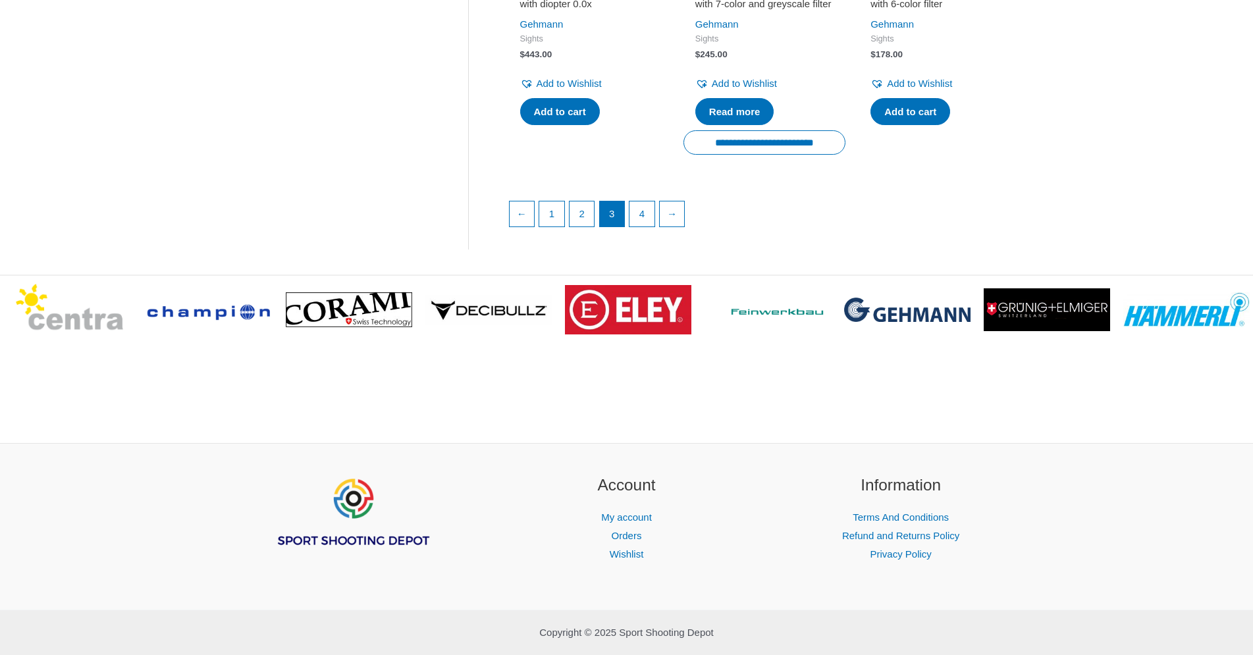
scroll to position [2014, 0]
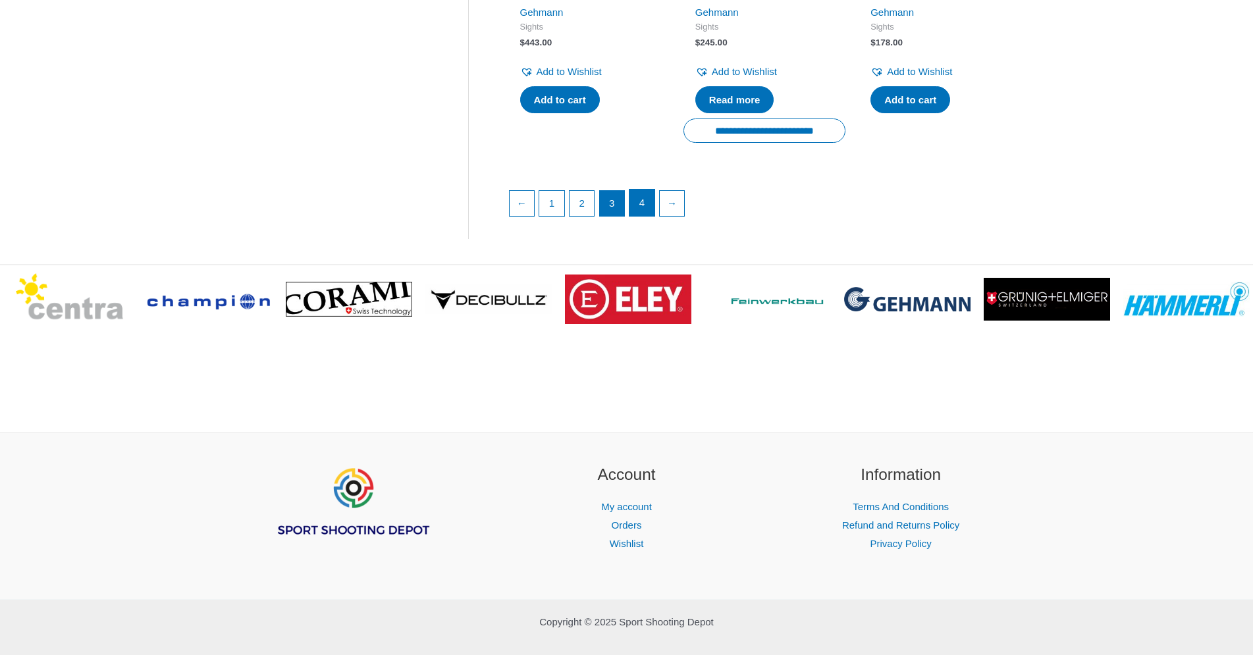
click at [647, 216] on link "4" at bounding box center [641, 203] width 25 height 26
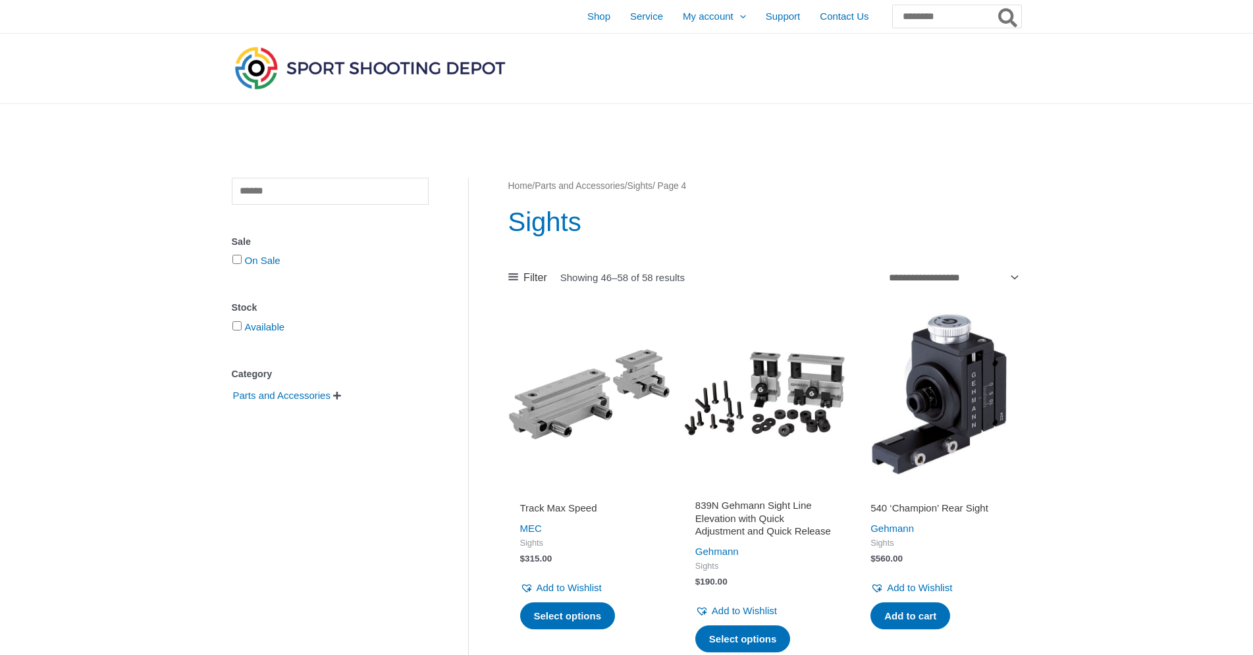
click at [311, 63] on img at bounding box center [370, 67] width 276 height 49
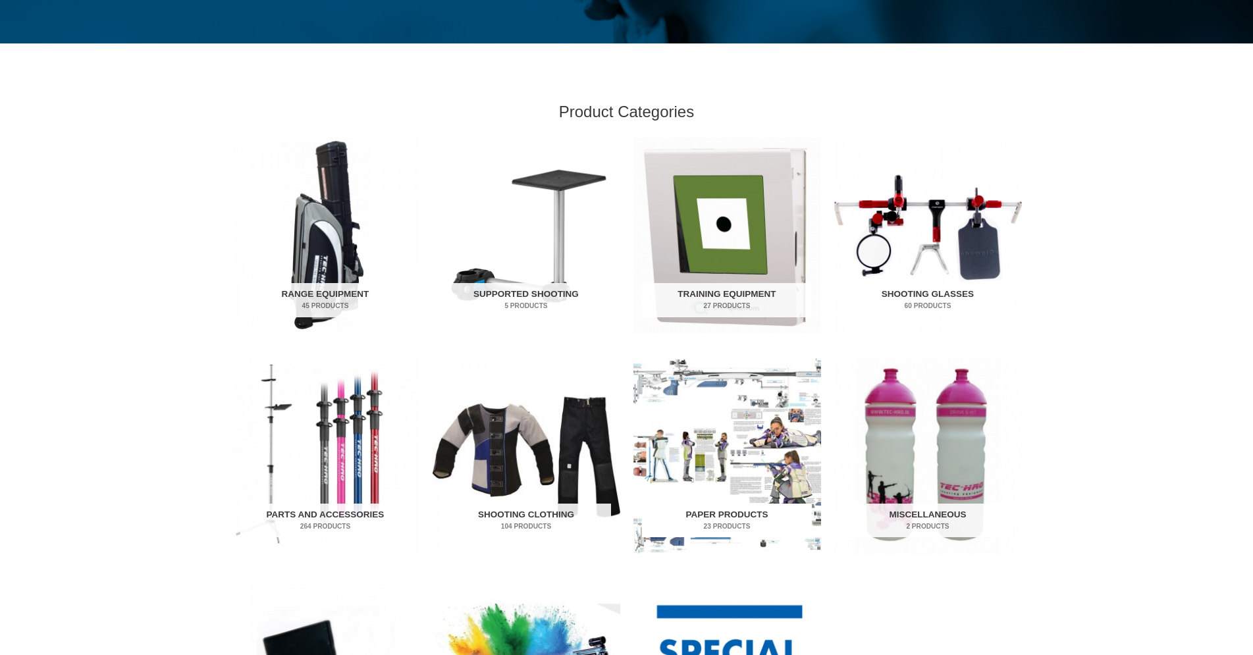
scroll to position [448, 0]
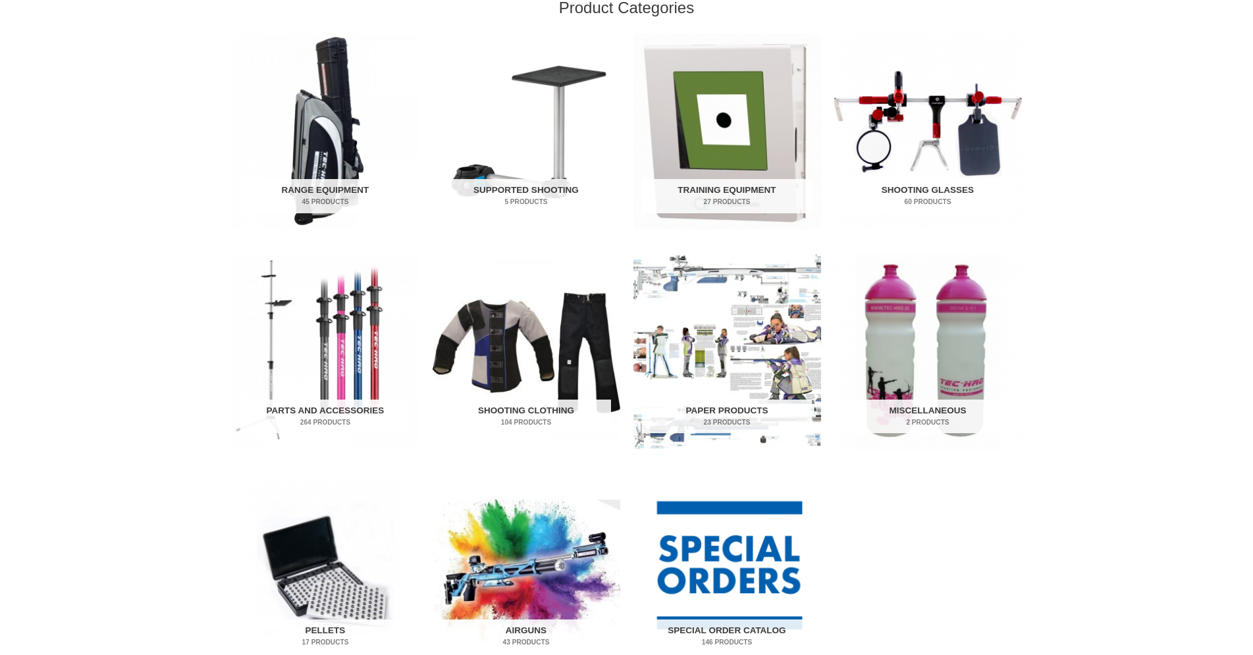
click at [918, 129] on img "Visit product category Shooting Glasses" at bounding box center [928, 132] width 188 height 196
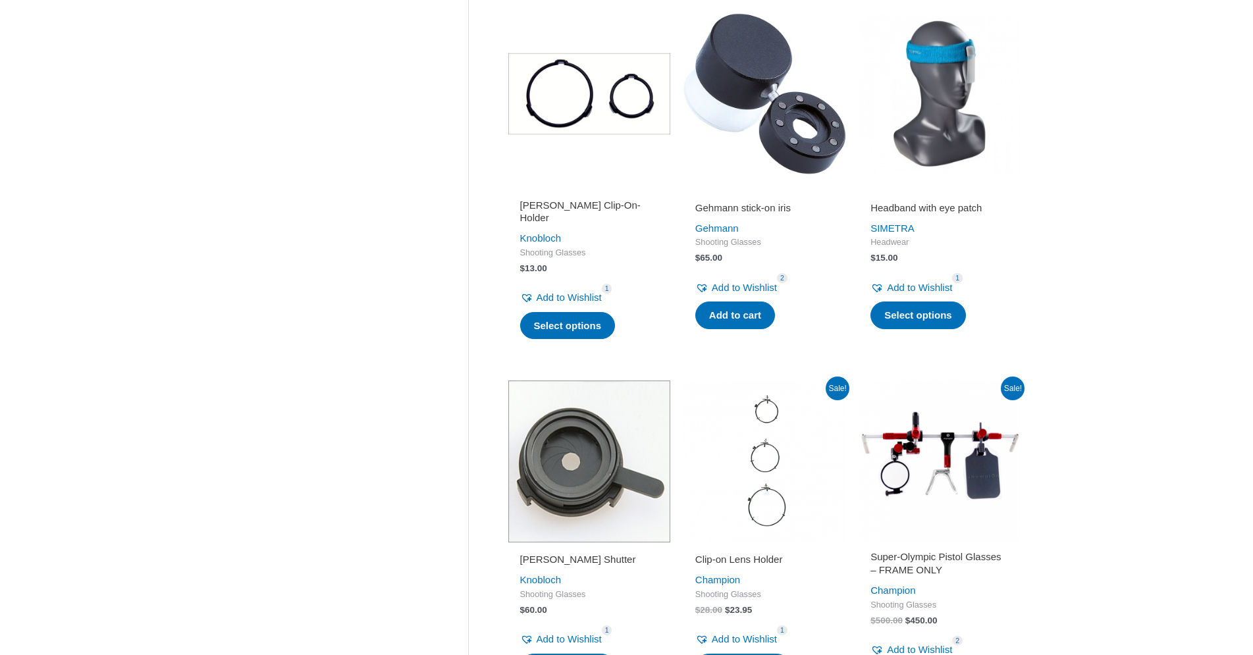
scroll to position [1791, 0]
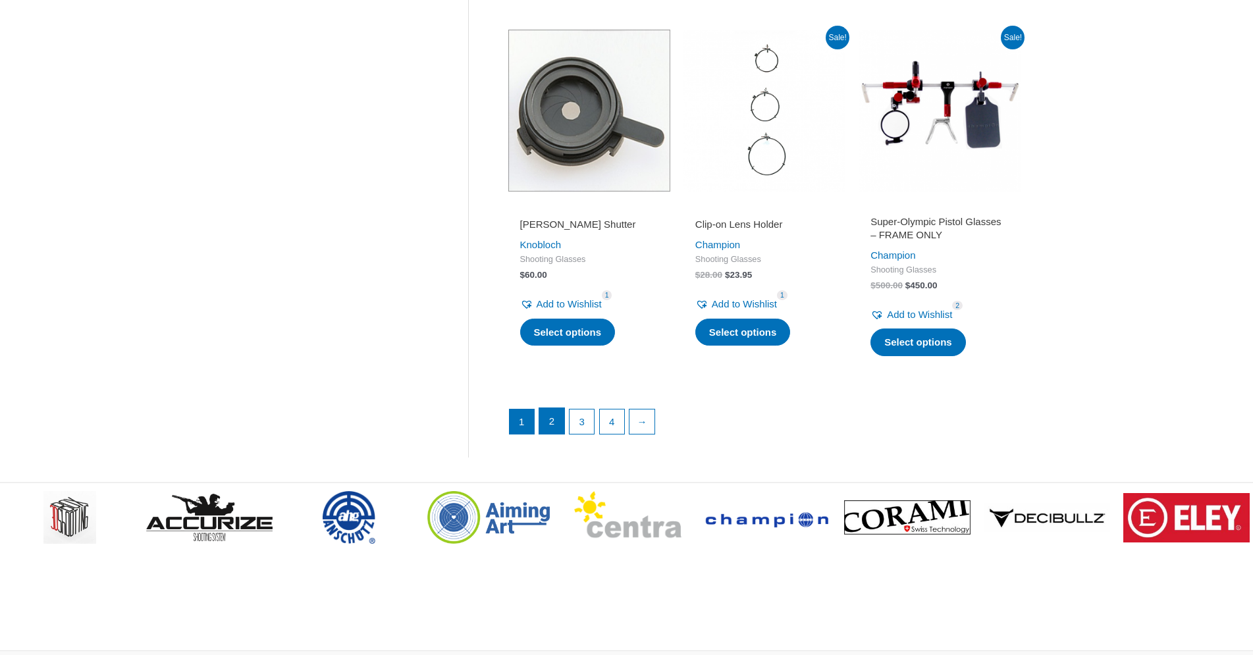
click at [559, 434] on link "2" at bounding box center [551, 421] width 25 height 26
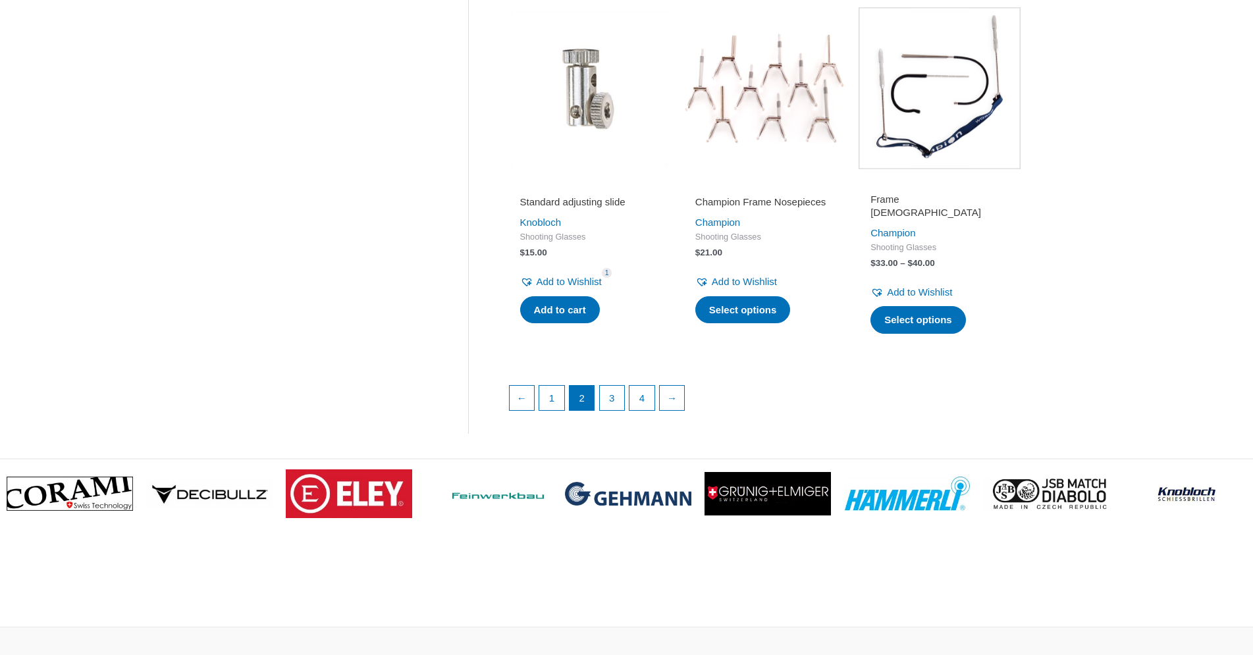
scroll to position [1999, 0]
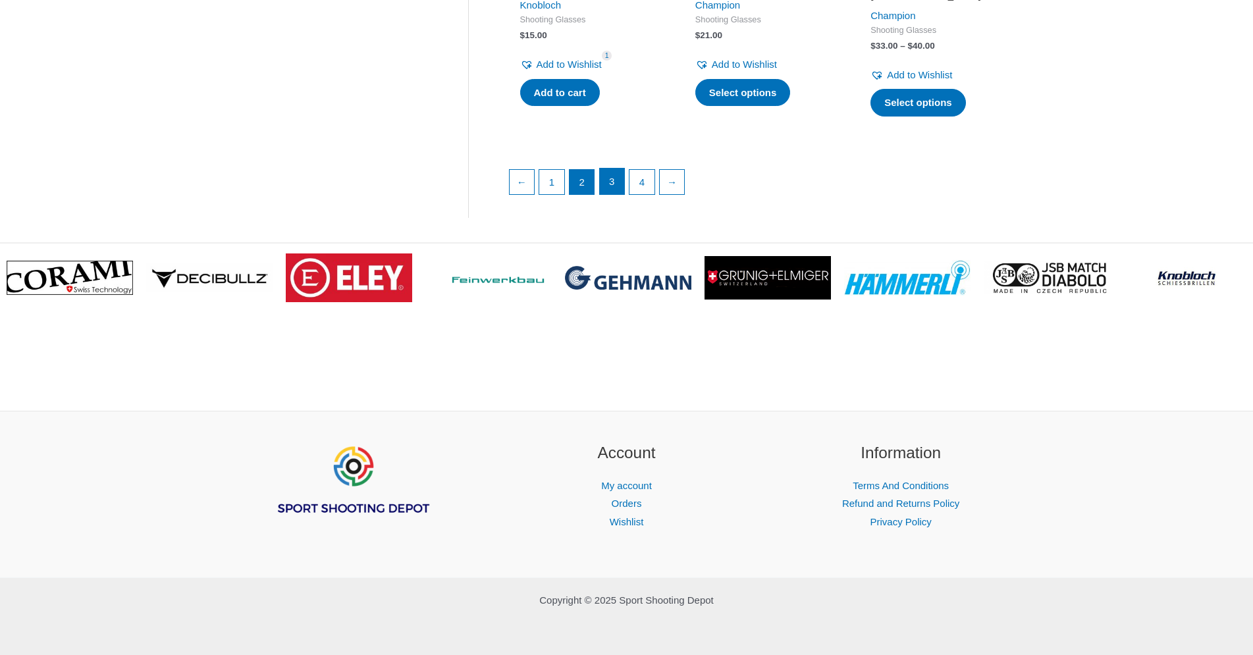
click at [612, 176] on link "3" at bounding box center [612, 182] width 25 height 26
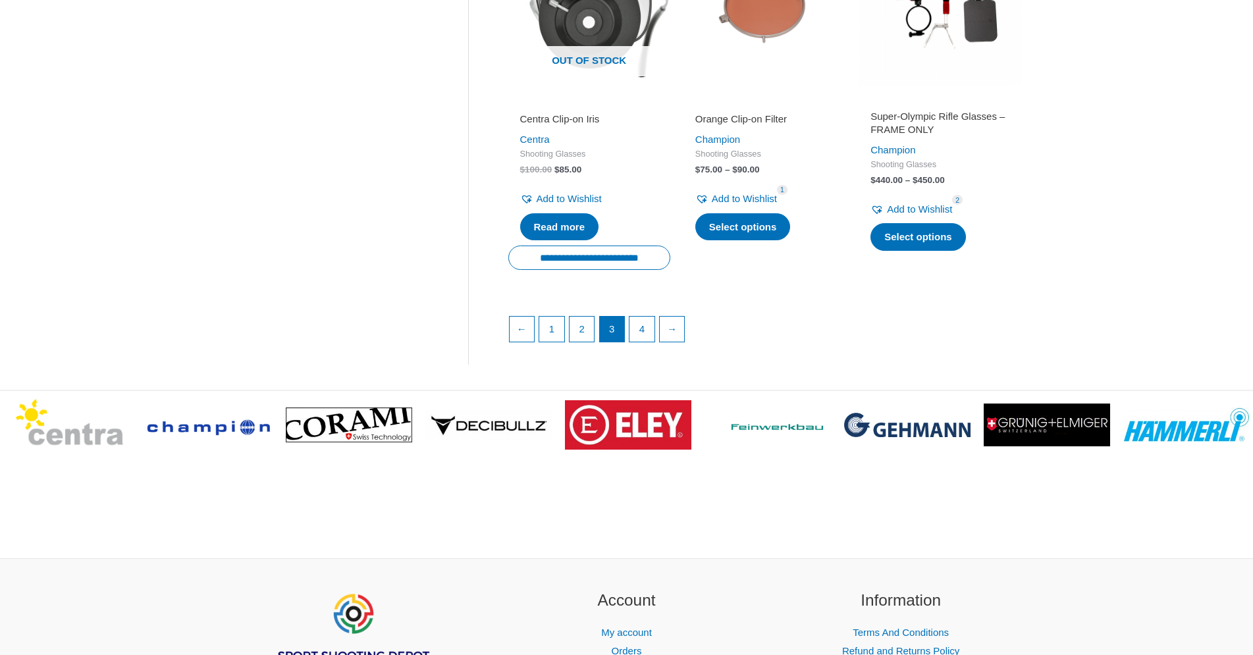
scroll to position [2014, 0]
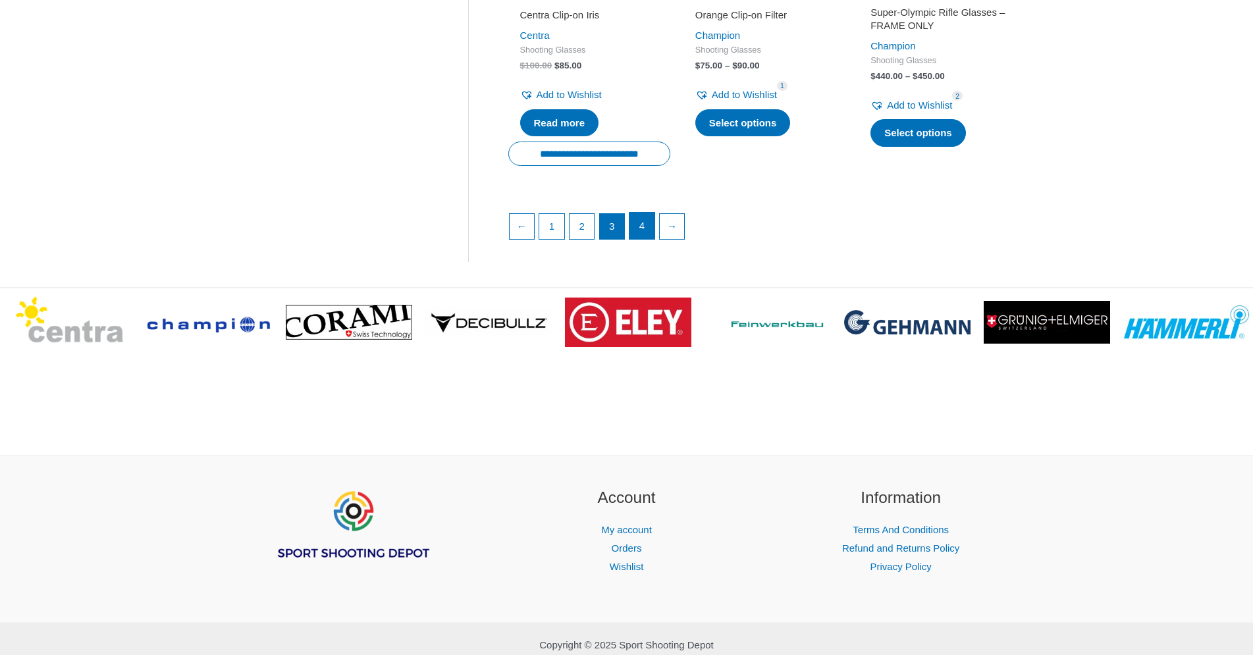
click at [649, 213] on link "4" at bounding box center [641, 226] width 25 height 26
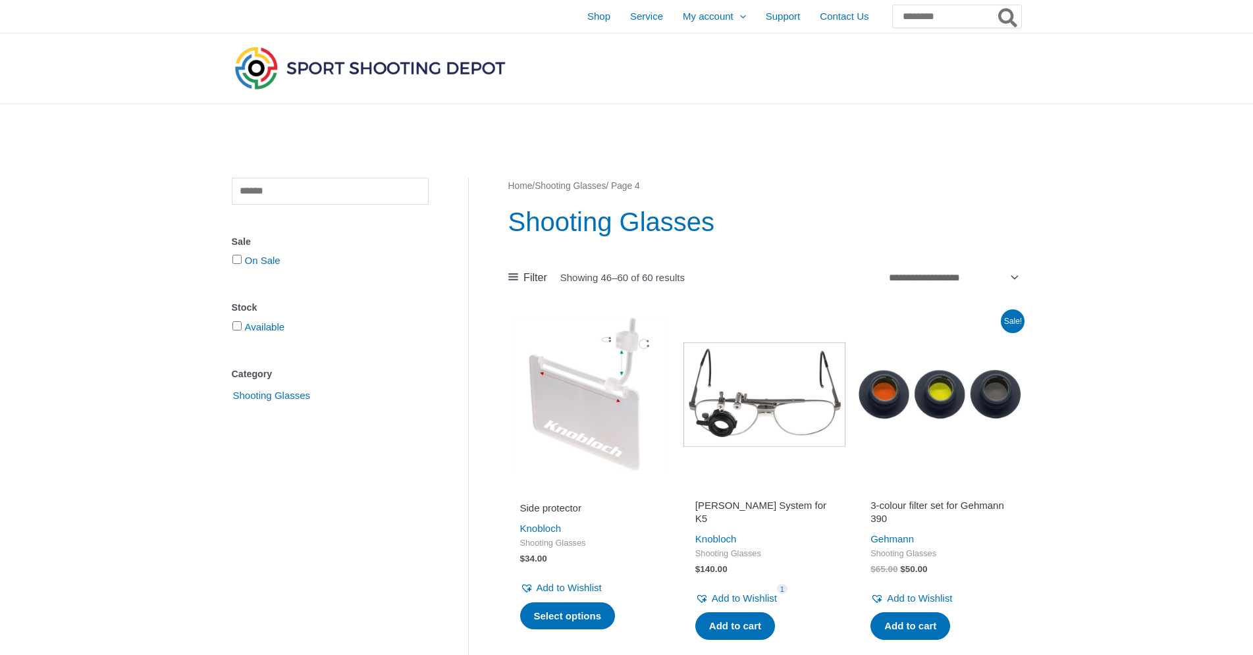
click at [785, 373] on img at bounding box center [764, 394] width 162 height 162
